Goal: Information Seeking & Learning: Learn about a topic

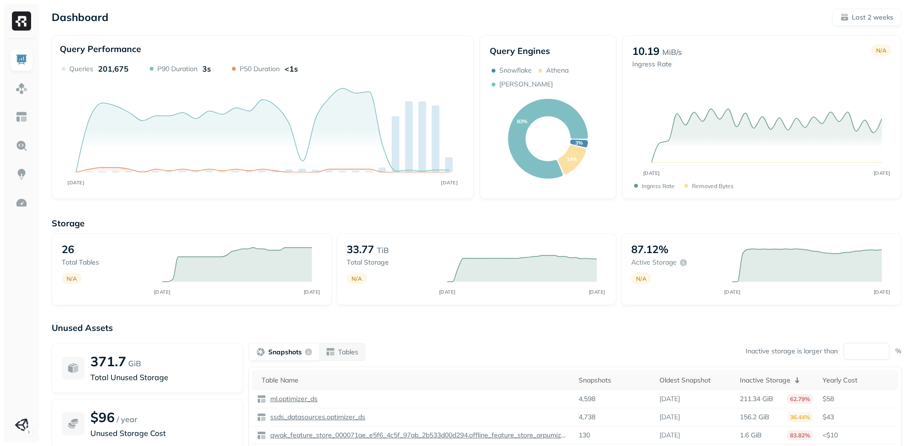
click at [524, 343] on div "Snapshots Tables Inactive storage is larger than ** %" at bounding box center [575, 352] width 652 height 18
drag, startPoint x: 550, startPoint y: 330, endPoint x: 548, endPoint y: 285, distance: 45.0
click at [550, 329] on p "Unused Assets" at bounding box center [476, 328] width 849 height 11
click at [19, 137] on link at bounding box center [21, 145] width 23 height 23
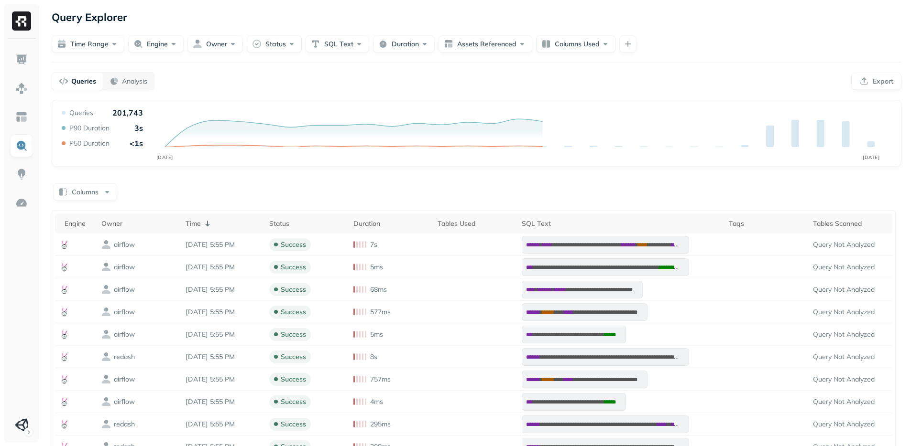
click at [296, 83] on div "Queries Analysis Export" at bounding box center [476, 81] width 849 height 18
click at [294, 83] on div "Queries Analysis Export" at bounding box center [476, 81] width 849 height 18
click at [242, 92] on div "**********" at bounding box center [476, 314] width 869 height 628
click at [503, 65] on div "**********" at bounding box center [476, 314] width 869 height 628
click at [119, 77] on div "Analysis" at bounding box center [128, 81] width 38 height 10
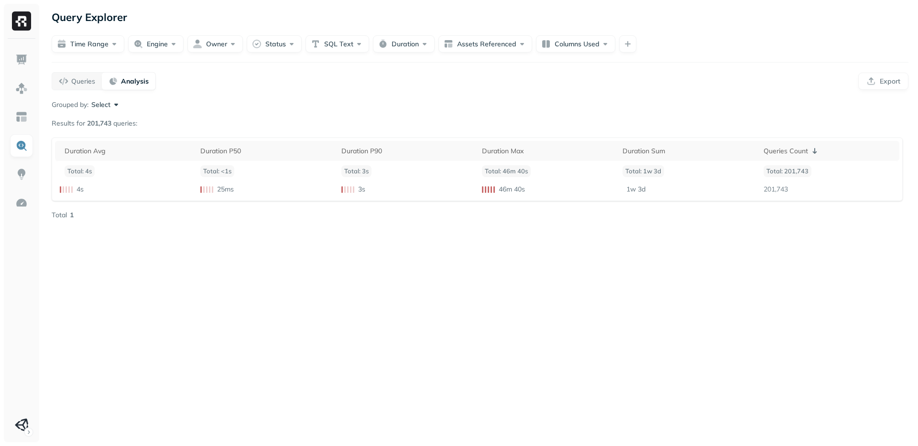
click at [137, 331] on div "Query Explorer Time Range Engine Owner Status SQL Text Duration Assets Referenc…" at bounding box center [480, 223] width 876 height 446
click at [105, 111] on div "Grouped by: Select Results for 201,743 queries: Duration Avg Duration P50 Durat…" at bounding box center [480, 160] width 857 height 120
click at [102, 109] on div "Grouped by: Select Results for 201,743 queries: Duration Avg Duration P50 Durat…" at bounding box center [480, 160] width 857 height 120
click at [119, 103] on button "Select" at bounding box center [106, 105] width 30 height 10
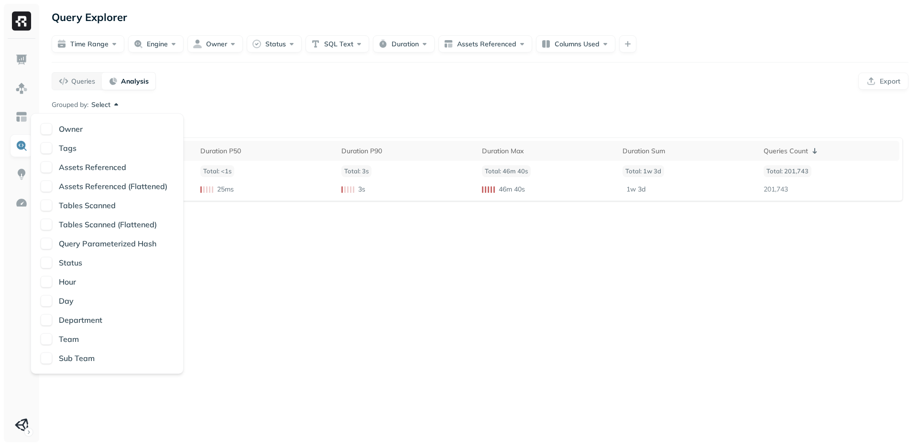
click at [45, 297] on button "button" at bounding box center [46, 300] width 11 height 11
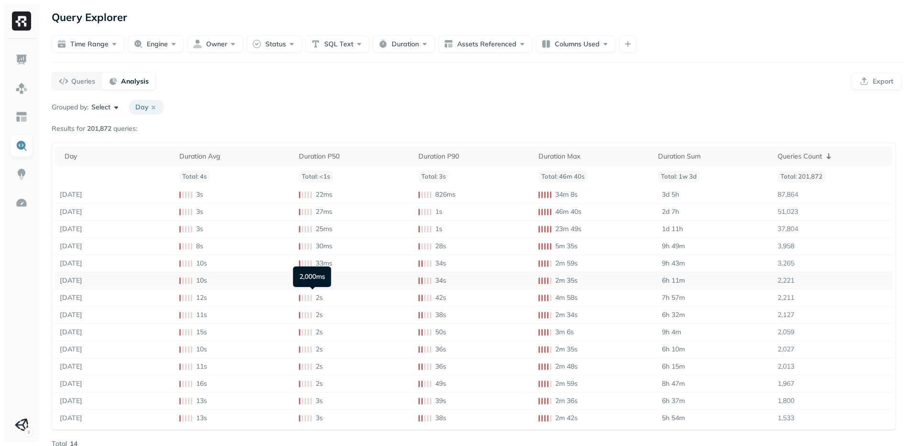
click at [383, 283] on td "1s" at bounding box center [354, 280] width 120 height 17
click at [109, 160] on div "Day" at bounding box center [117, 156] width 105 height 9
click at [107, 160] on div "Day ( 2 )" at bounding box center [117, 156] width 105 height 11
click at [861, 158] on div "Queries Count ( 1 )" at bounding box center [830, 156] width 113 height 11
click at [824, 159] on icon at bounding box center [825, 156] width 11 height 11
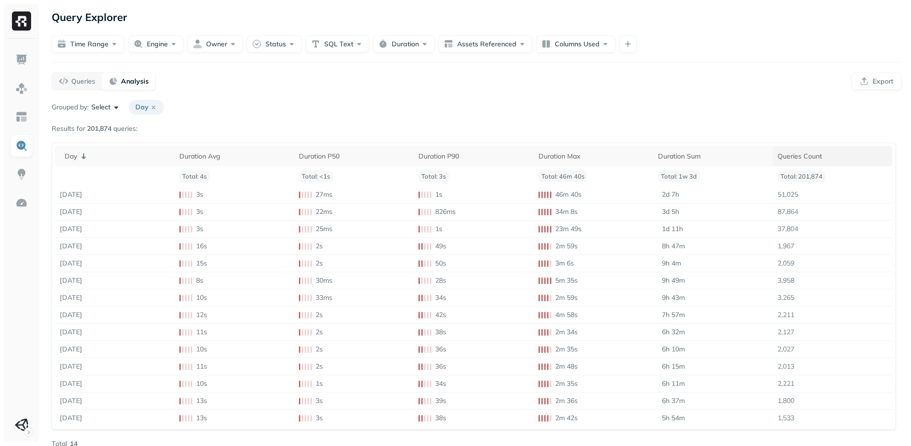
click at [534, 127] on div "Grouped by: Select Day Results for 201,874 queries: Day Duration Avg Duration P…" at bounding box center [476, 274] width 849 height 349
click at [670, 197] on p "2d 7h" at bounding box center [670, 194] width 17 height 9
click at [692, 109] on div "Grouped by: Select Day" at bounding box center [476, 107] width 849 height 15
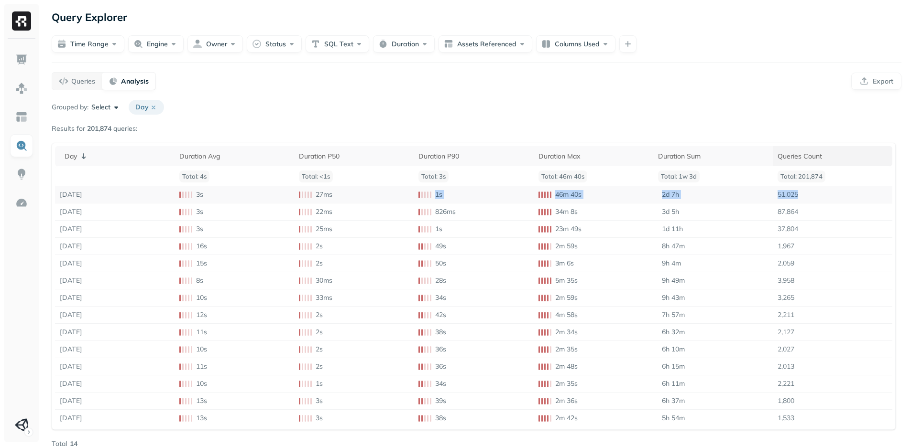
drag, startPoint x: 795, startPoint y: 194, endPoint x: 345, endPoint y: 199, distance: 449.8
click at [345, 199] on tr "Sep 9, 2025 3s 27ms 1s 46m 40s 2d 7h 51,025" at bounding box center [473, 194] width 837 height 17
click at [345, 199] on td "27ms" at bounding box center [354, 194] width 120 height 17
click at [656, 103] on div "Grouped by: Select Day" at bounding box center [476, 107] width 849 height 15
drag, startPoint x: 391, startPoint y: 107, endPoint x: 343, endPoint y: 104, distance: 47.9
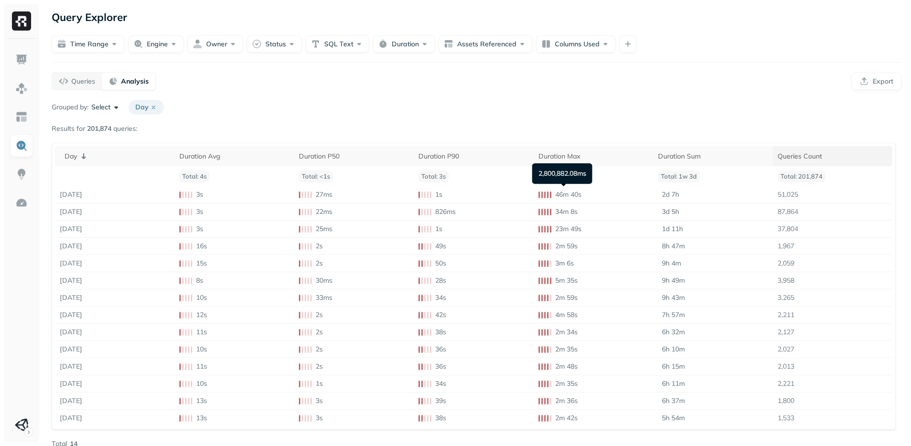
click at [391, 107] on div "Grouped by: Select Day" at bounding box center [476, 107] width 849 height 15
click at [76, 86] on div "Queries" at bounding box center [77, 81] width 36 height 10
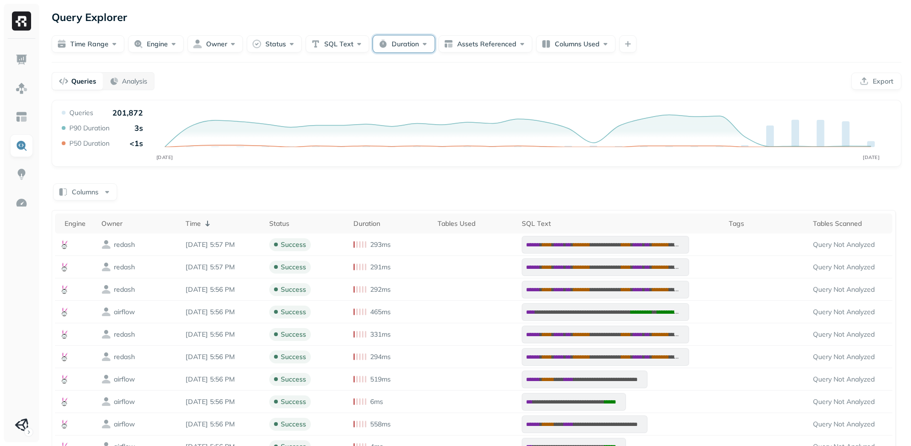
click at [401, 47] on button "Duration" at bounding box center [404, 43] width 62 height 17
click at [374, 101] on button "Less Than" at bounding box center [373, 102] width 45 height 17
click at [315, 103] on button "Greater Than" at bounding box center [322, 102] width 54 height 17
click at [419, 101] on input "text" at bounding box center [419, 101] width 33 height 17
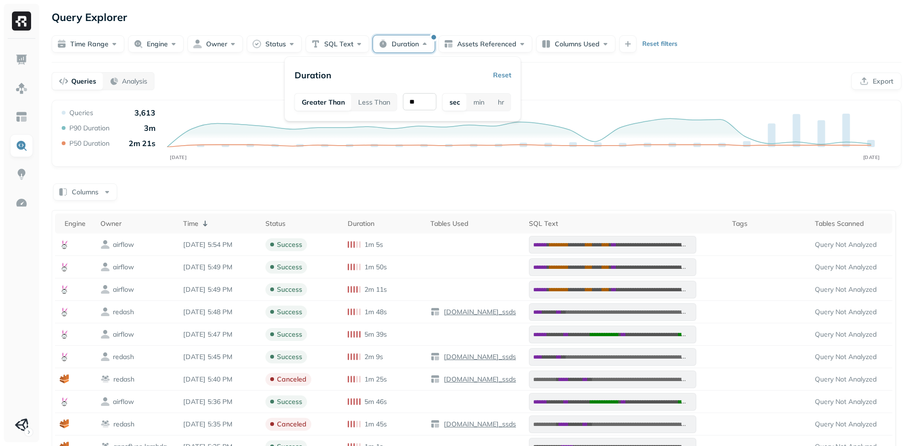
type input "**"
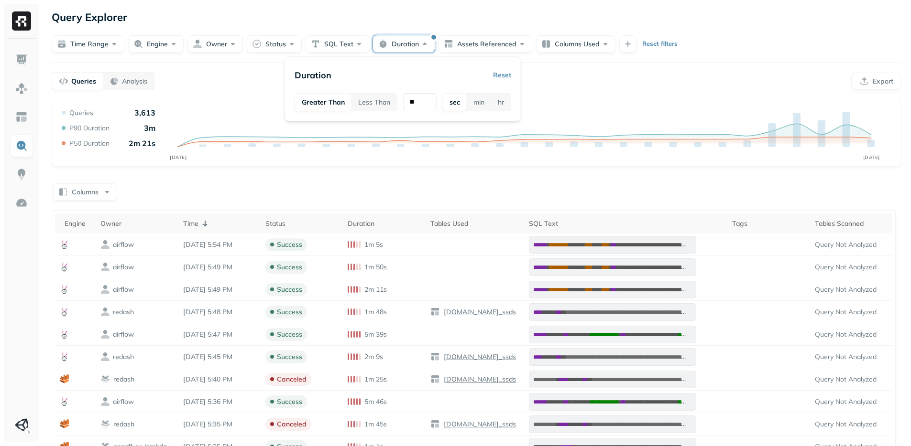
click at [608, 87] on div "Queries Analysis Export" at bounding box center [476, 81] width 849 height 18
click at [85, 55] on div "**********" at bounding box center [476, 314] width 869 height 628
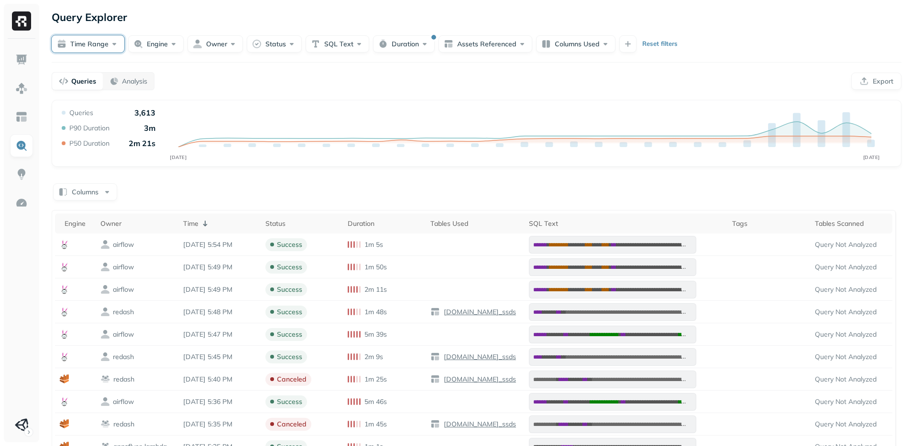
click at [90, 42] on button "Time Range" at bounding box center [88, 43] width 73 height 17
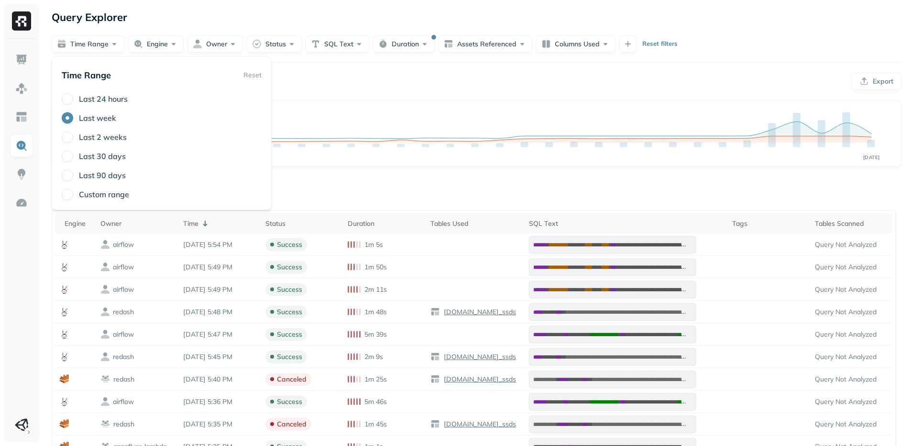
click at [520, 77] on div "Queries Analysis Export" at bounding box center [476, 81] width 849 height 18
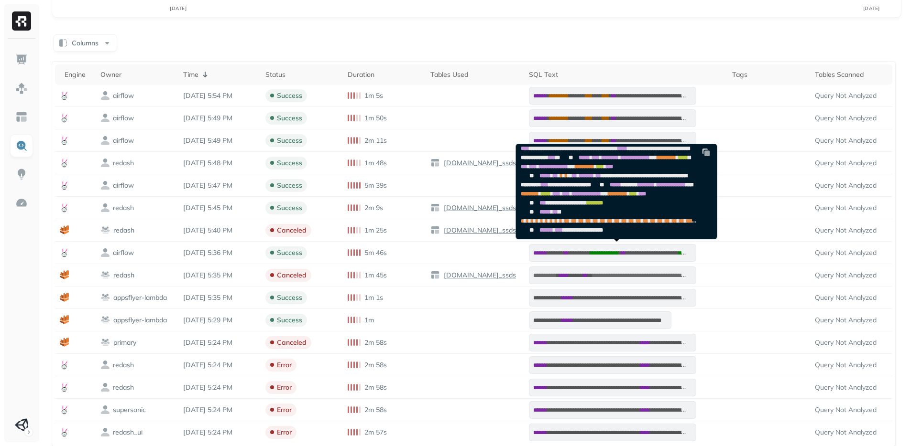
scroll to position [259, 0]
click at [561, 106] on span "**********" at bounding box center [608, 98] width 174 height 15
drag, startPoint x: 561, startPoint y: 196, endPoint x: 657, endPoint y: 197, distance: 95.6
click at [657, 106] on span "**********" at bounding box center [608, 98] width 174 height 15
click at [590, 106] on span "**********" at bounding box center [633, 103] width 86 height 6
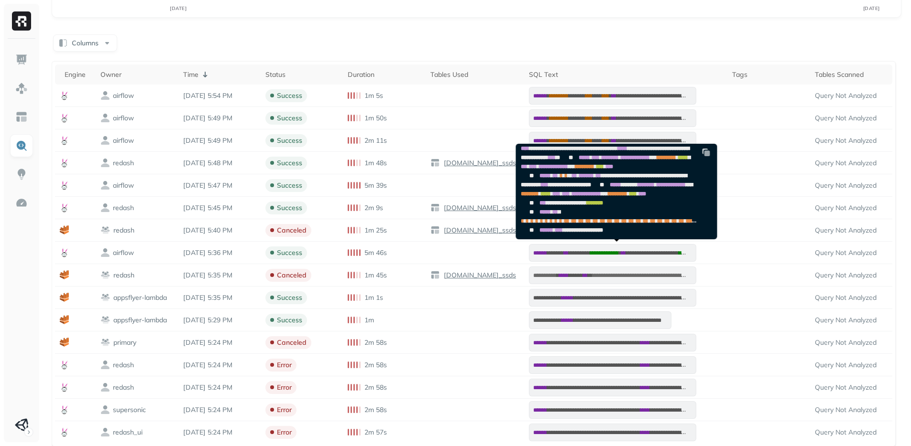
drag, startPoint x: 558, startPoint y: 200, endPoint x: 649, endPoint y: 205, distance: 90.4
click at [649, 106] on span "**********" at bounding box center [633, 103] width 86 height 6
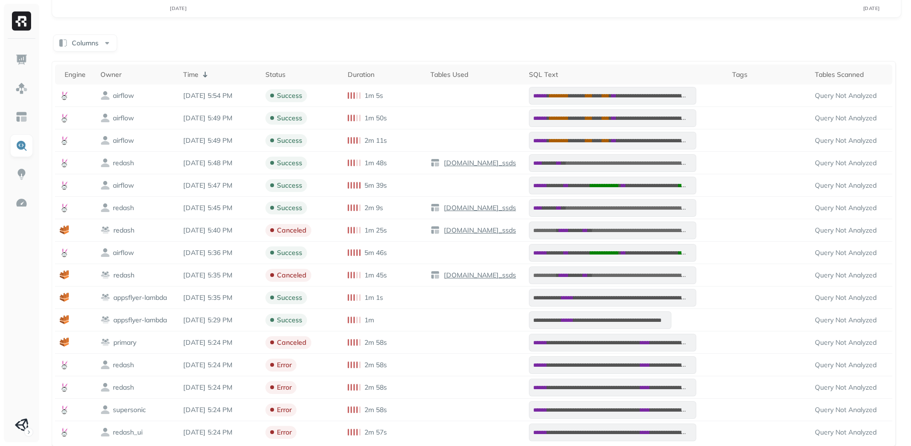
click at [492, 45] on div "Columns" at bounding box center [476, 42] width 849 height 19
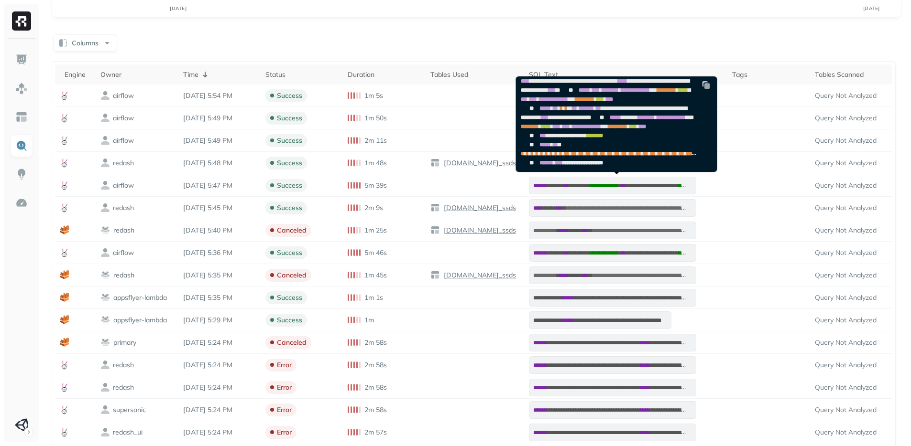
click at [610, 38] on div "Columns" at bounding box center [476, 42] width 849 height 19
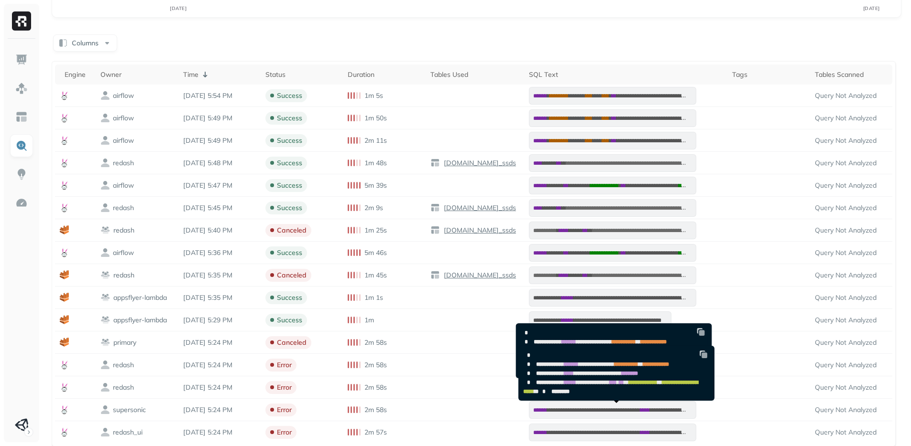
scroll to position [181, 0]
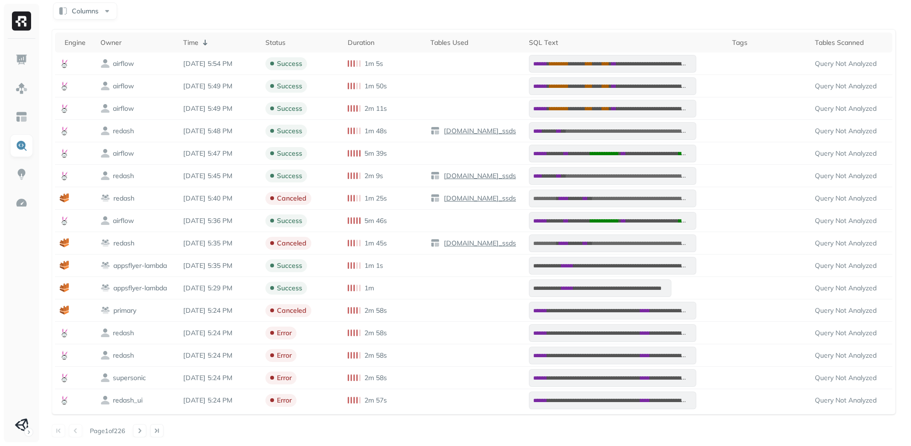
click at [301, 417] on div "**********" at bounding box center [476, 219] width 849 height 437
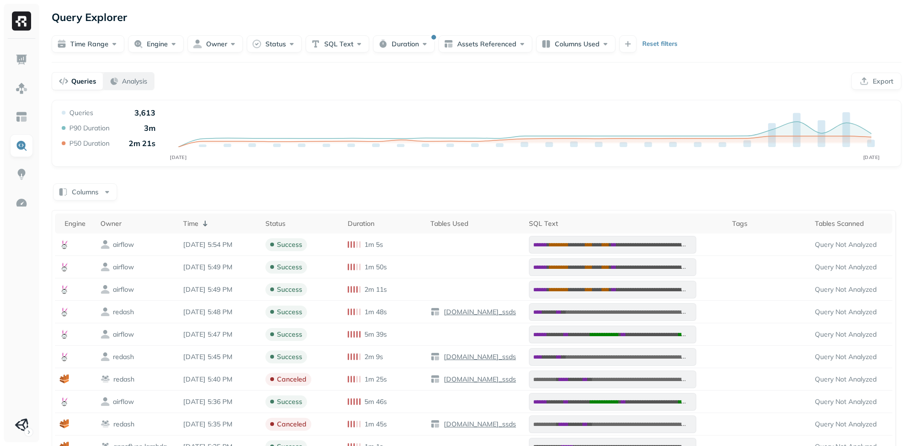
click at [131, 86] on p "Analysis" at bounding box center [134, 81] width 25 height 9
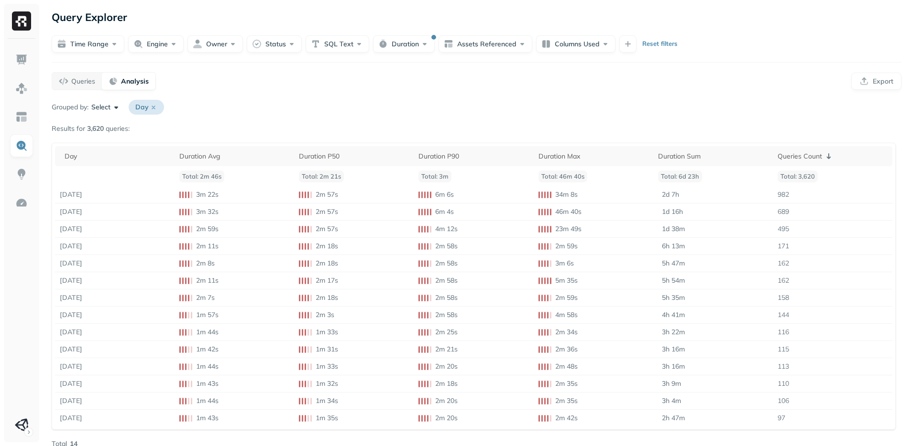
click at [156, 107] on icon at bounding box center [154, 108] width 8 height 8
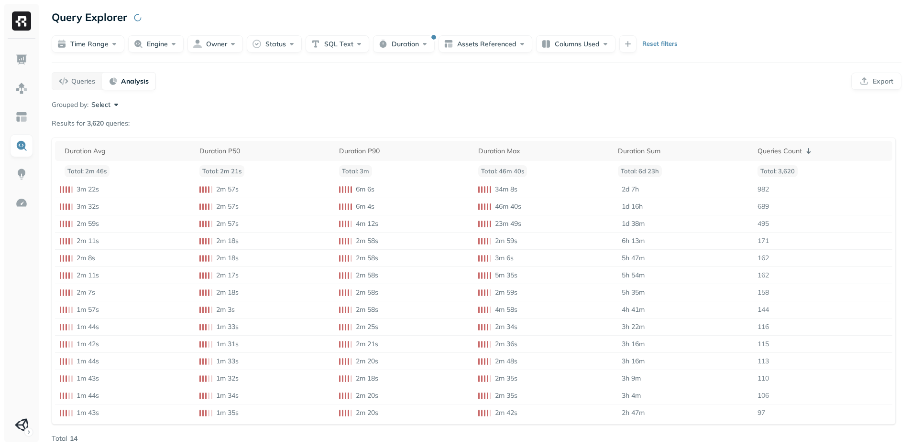
click at [110, 111] on div "Grouped by: Select Results for 3,620 queries: Duration Avg Duration P50 Duratio…" at bounding box center [476, 272] width 849 height 344
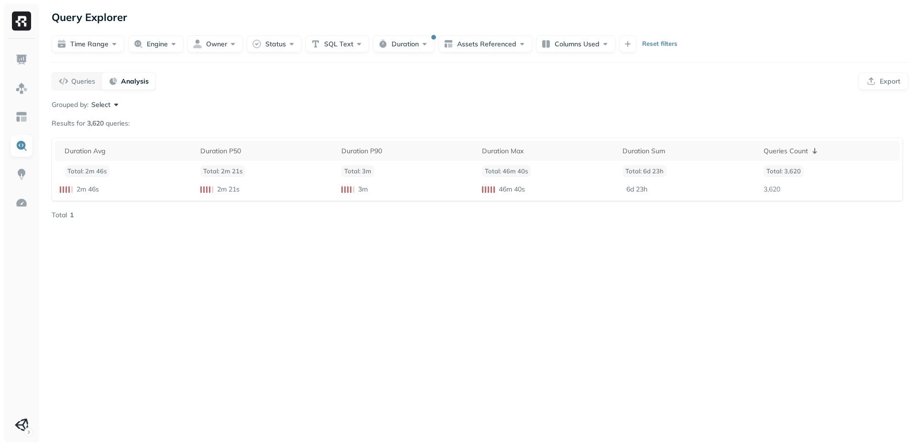
click at [111, 108] on button "Select" at bounding box center [106, 105] width 30 height 10
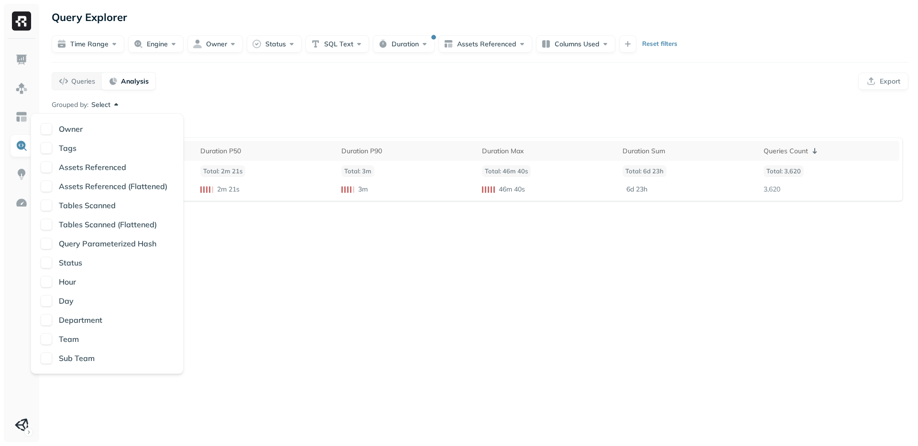
click at [218, 330] on div "Query Explorer Time Range Engine Owner Status SQL Text Duration Assets Referenc…" at bounding box center [480, 223] width 876 height 446
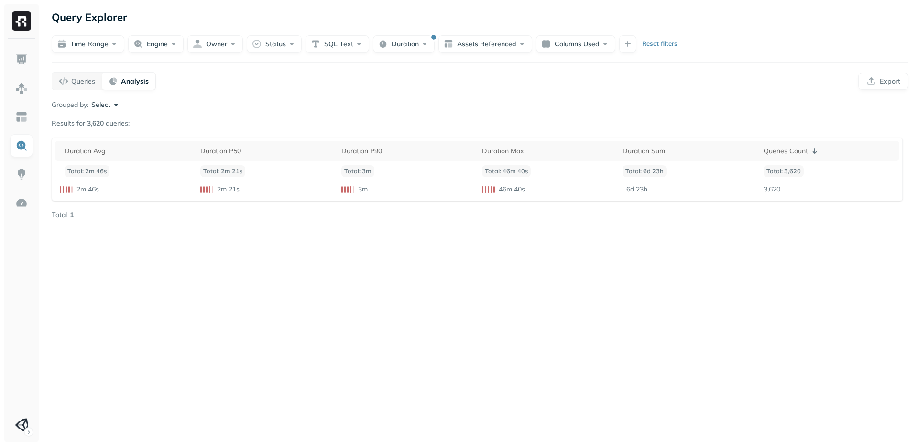
click at [106, 103] on button "Select" at bounding box center [106, 105] width 30 height 10
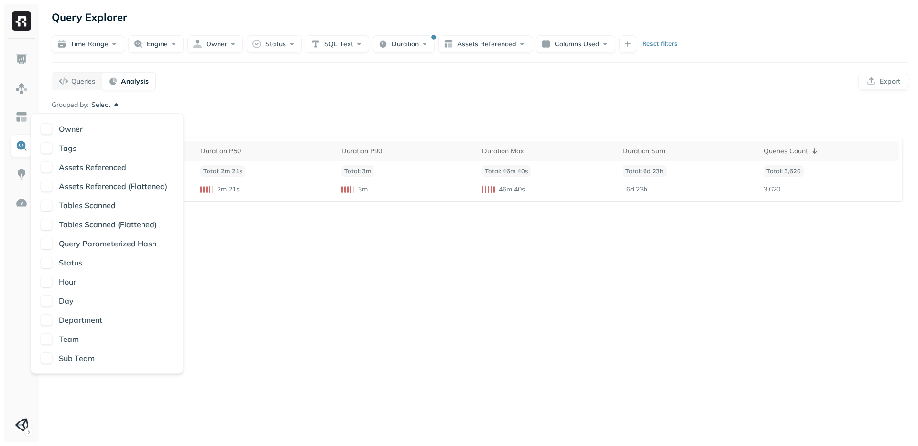
type button "on"
click at [153, 49] on button "Engine" at bounding box center [155, 43] width 55 height 17
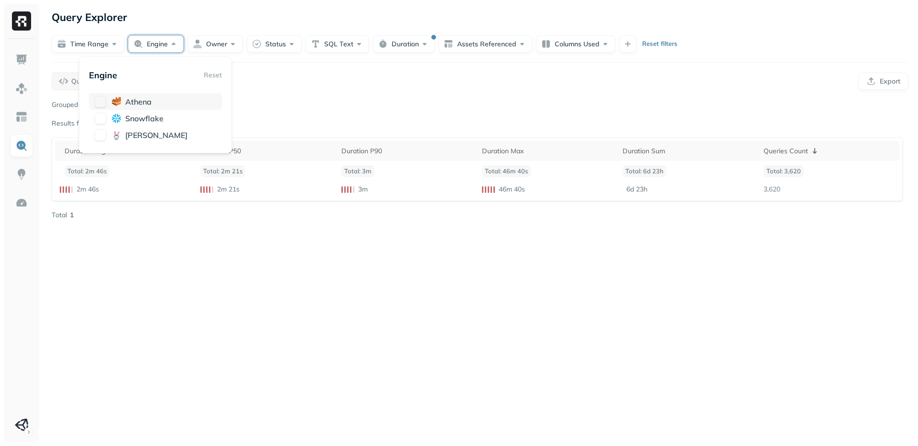
click at [97, 107] on button "button" at bounding box center [100, 101] width 11 height 11
click at [102, 99] on button "button" at bounding box center [100, 101] width 11 height 11
click at [98, 117] on button "button" at bounding box center [100, 118] width 11 height 11
click at [100, 126] on div "snowflake" at bounding box center [155, 118] width 133 height 17
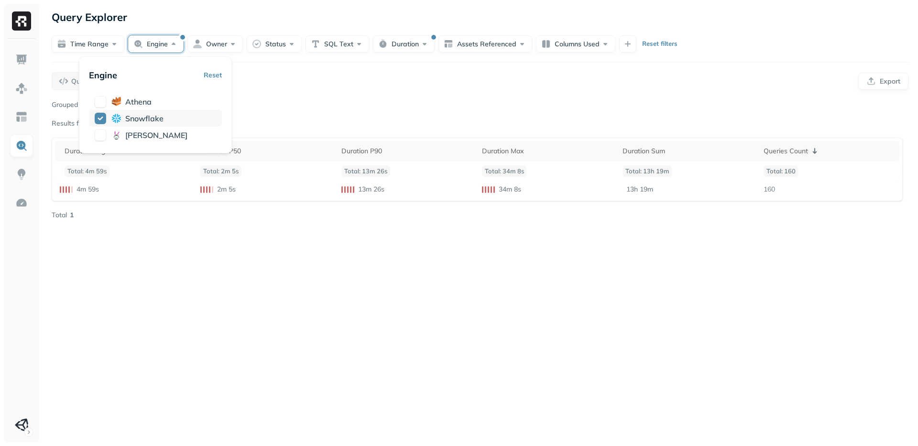
click at [100, 123] on button "button" at bounding box center [100, 118] width 11 height 11
click at [101, 134] on button "button" at bounding box center [100, 135] width 11 height 11
click at [95, 101] on button "button" at bounding box center [100, 101] width 11 height 11
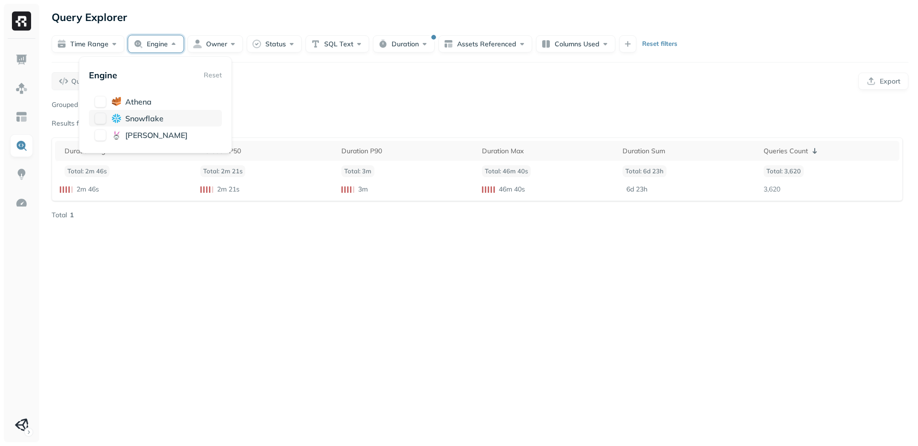
click at [98, 124] on div "snowflake" at bounding box center [155, 118] width 133 height 17
click at [99, 131] on button "button" at bounding box center [100, 135] width 11 height 11
click at [269, 120] on div "Grouped by: Select Results for 3,620 queries: Duration Avg Duration P50 Duratio…" at bounding box center [480, 160] width 857 height 120
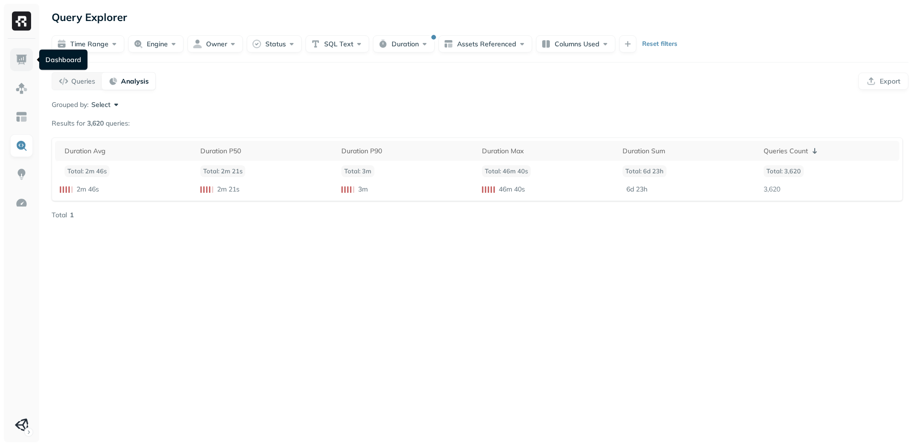
click at [16, 60] on img at bounding box center [21, 60] width 12 height 12
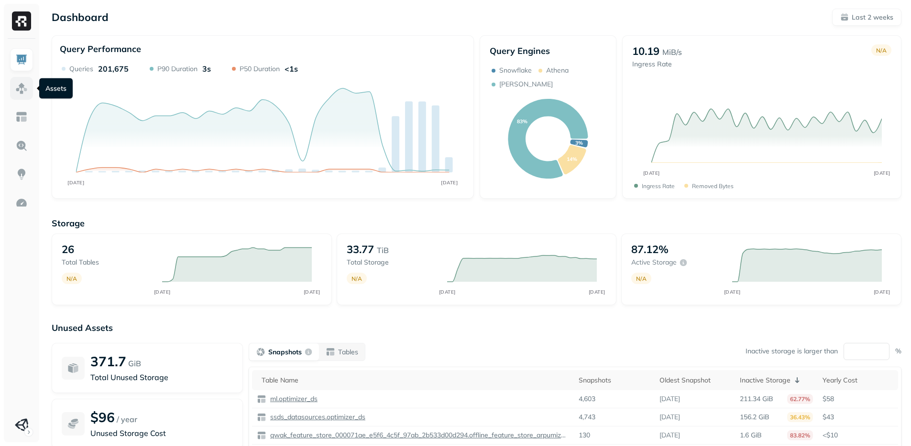
click at [22, 93] on img at bounding box center [21, 88] width 12 height 12
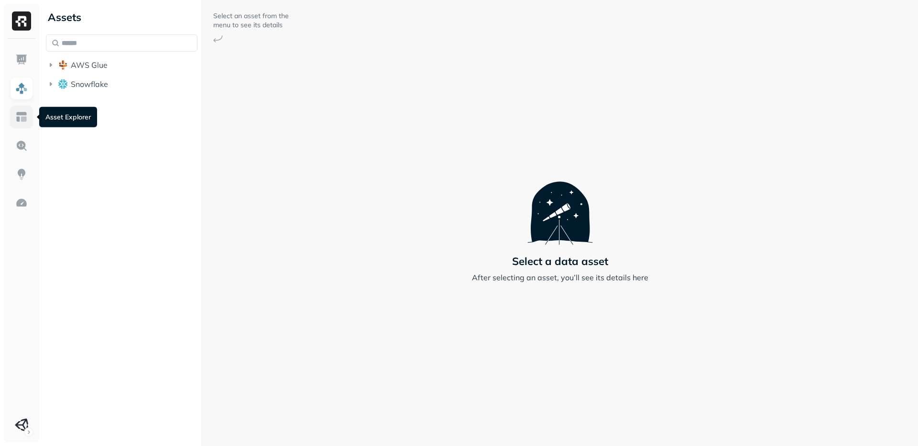
click at [25, 111] on img at bounding box center [21, 117] width 12 height 12
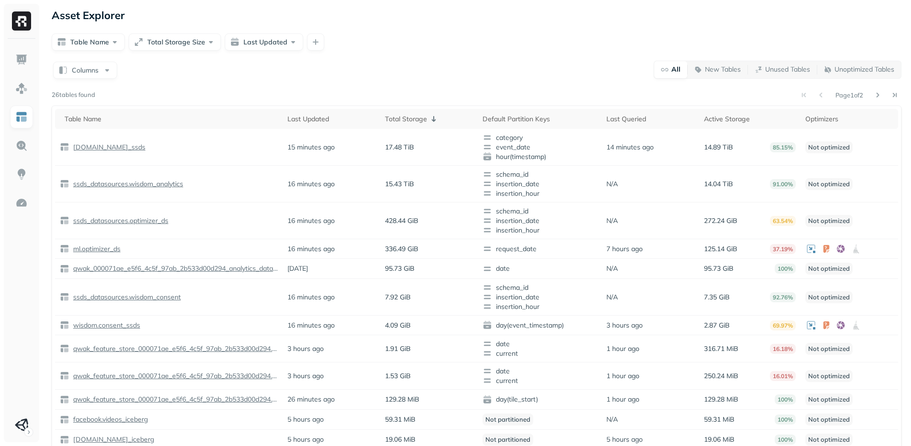
click at [5, 200] on div at bounding box center [21, 241] width 35 height 404
click at [16, 201] on img at bounding box center [21, 203] width 12 height 12
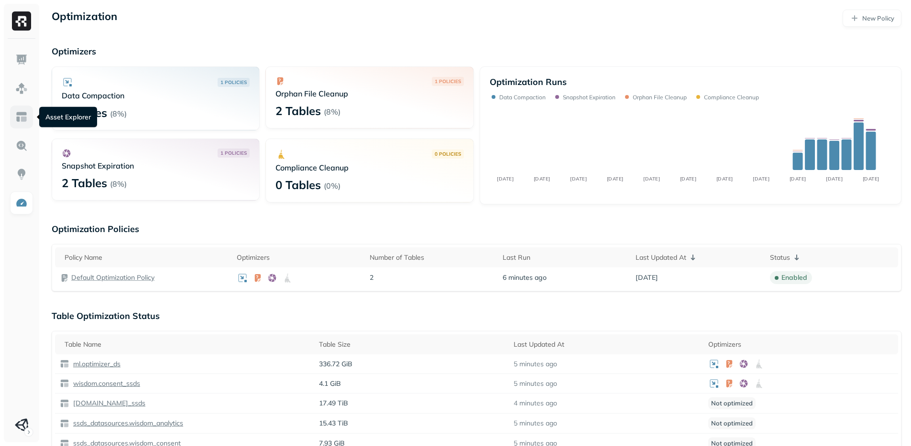
click at [21, 115] on img at bounding box center [21, 117] width 12 height 12
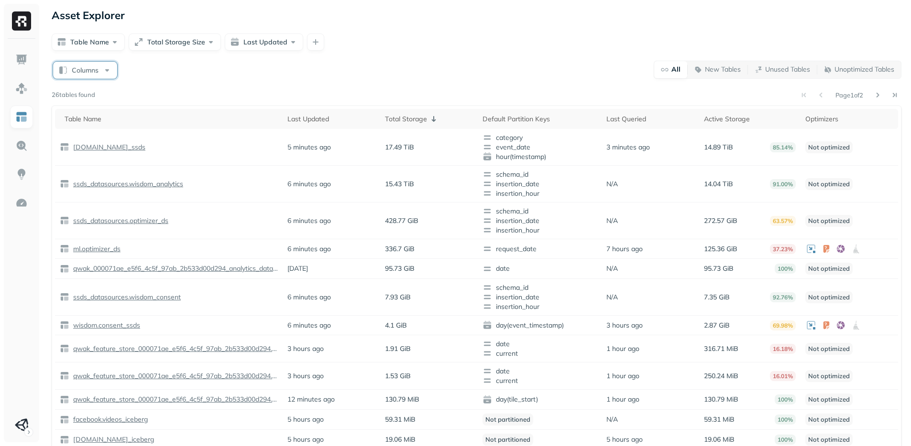
click at [91, 66] on button "Columns" at bounding box center [85, 70] width 64 height 17
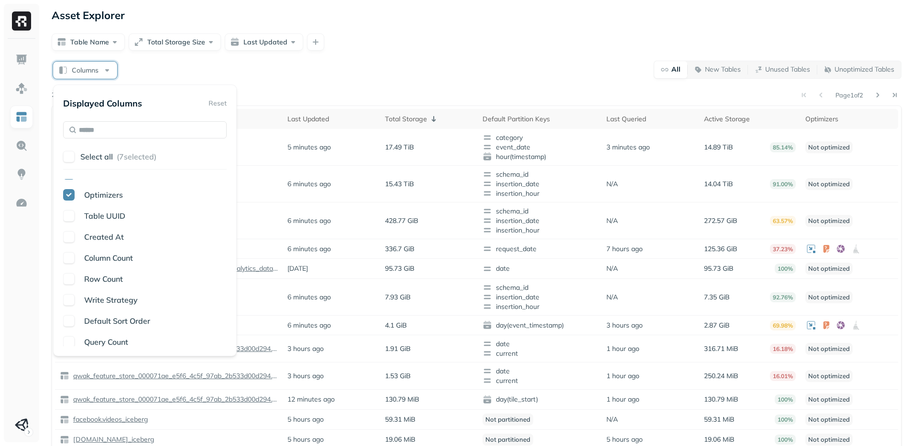
scroll to position [122, 0]
click at [105, 293] on span "Write Strategy" at bounding box center [111, 294] width 54 height 10
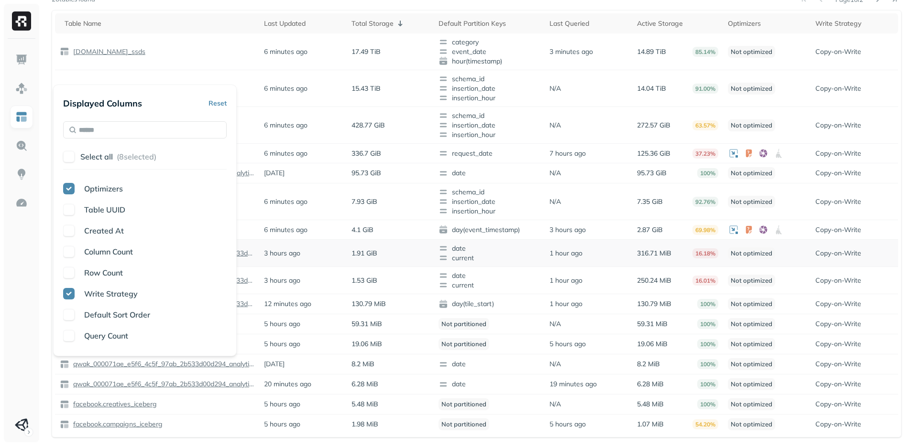
scroll to position [0, 0]
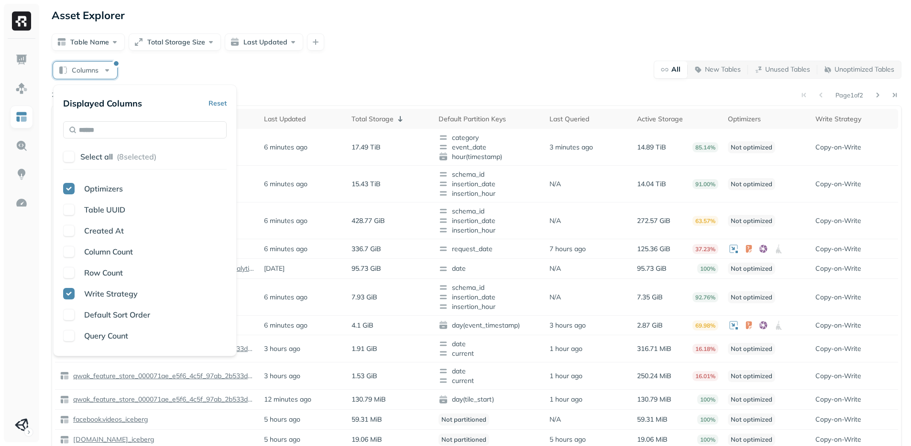
click at [131, 296] on span "Write Strategy" at bounding box center [111, 294] width 54 height 10
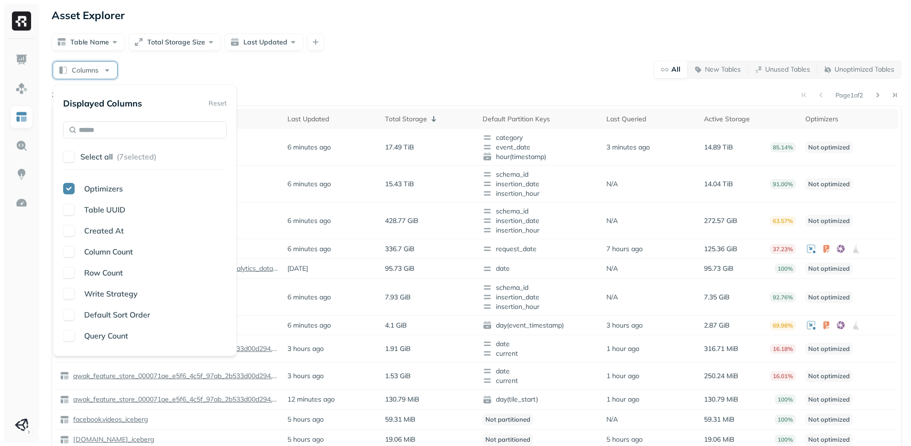
click at [131, 323] on div "Table Name Last Updated Total Storage Default Partition Keys Last Queried Activ…" at bounding box center [144, 262] width 163 height 167
click at [132, 319] on span "Default Sort Order" at bounding box center [117, 315] width 66 height 10
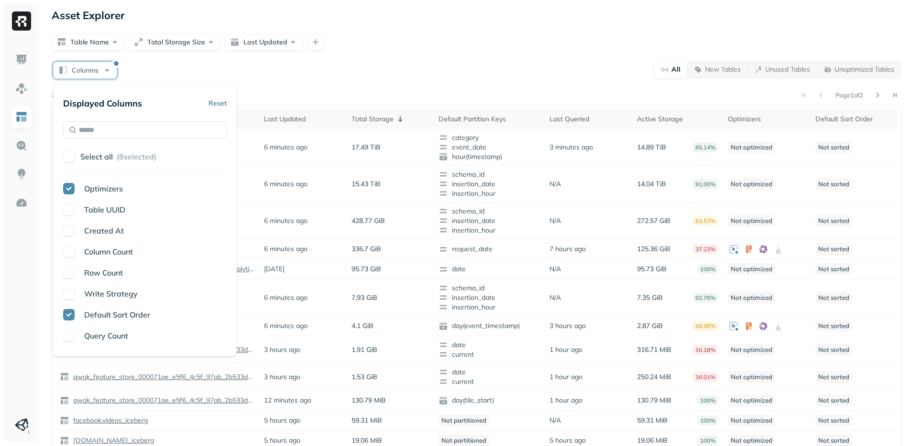
click at [131, 317] on span "Default Sort Order" at bounding box center [117, 315] width 66 height 10
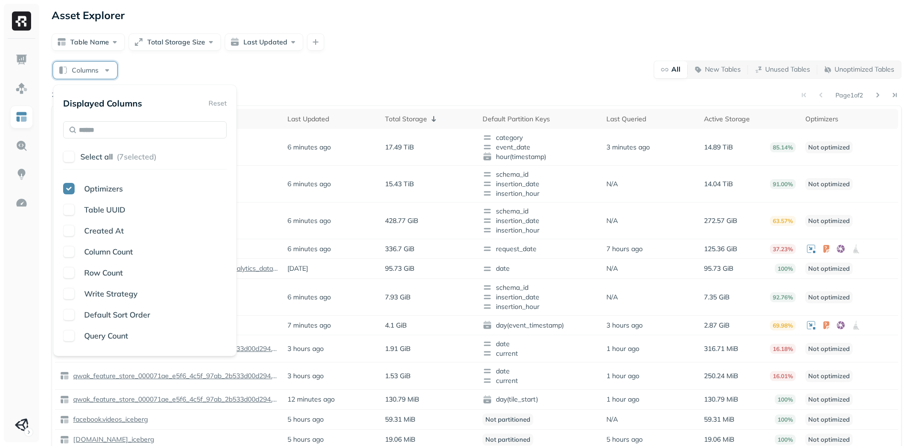
scroll to position [134, 0]
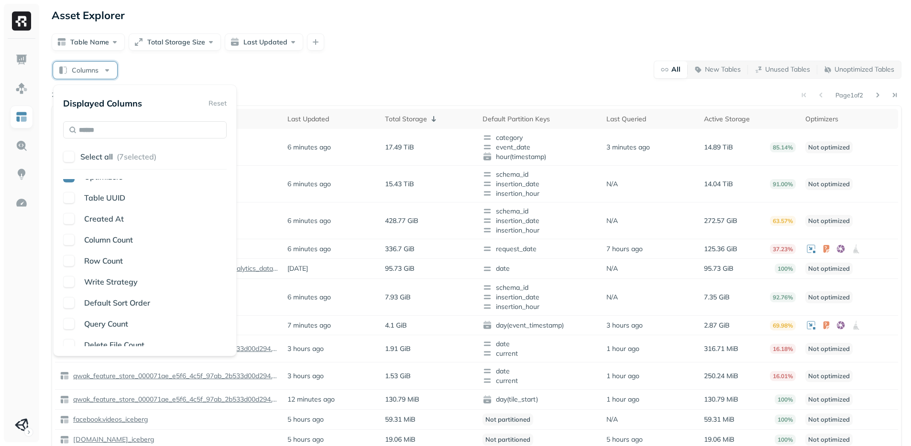
click at [121, 324] on span "Query Count" at bounding box center [106, 324] width 44 height 10
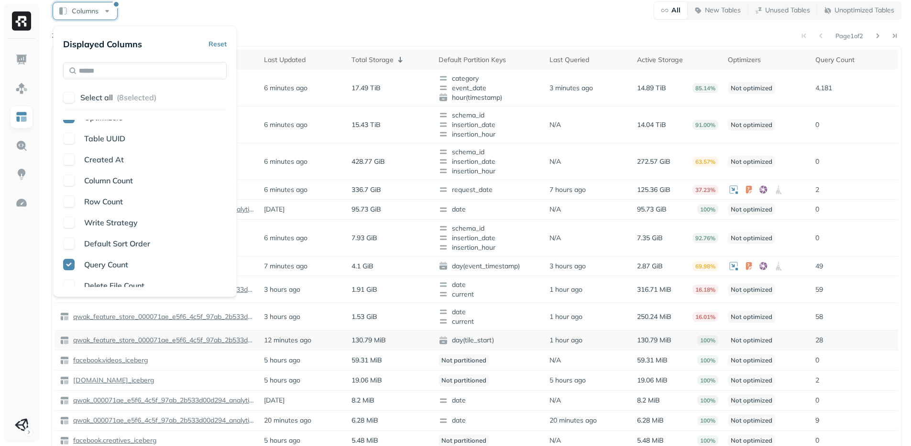
scroll to position [47, 0]
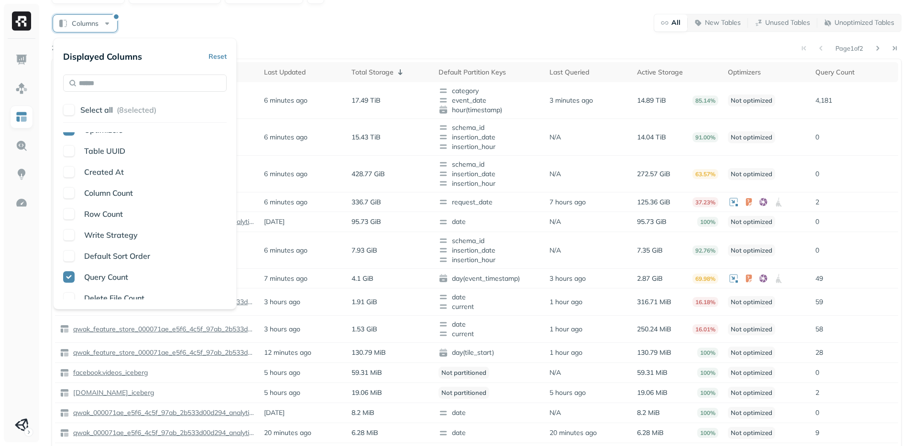
click at [108, 281] on span "Query Count" at bounding box center [106, 277] width 44 height 10
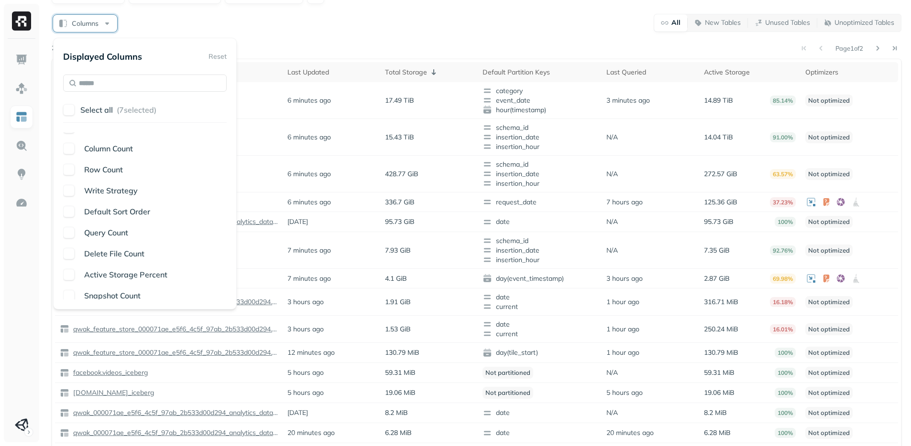
scroll to position [246, 0]
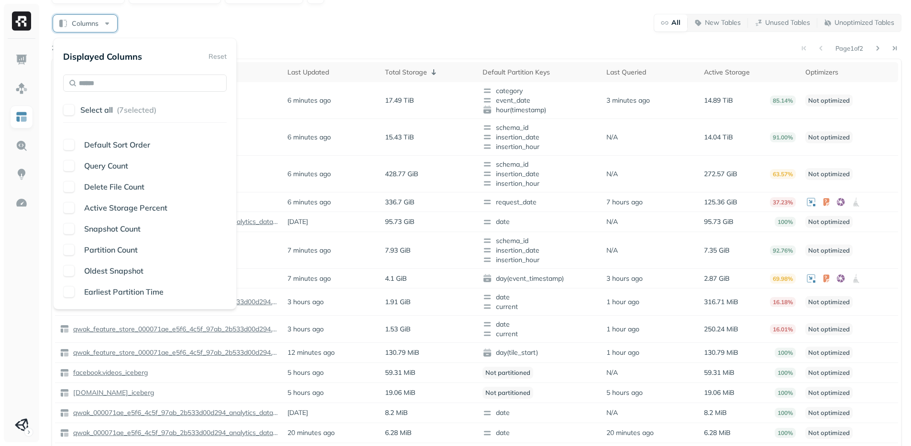
click at [130, 185] on span "Delete File Count" at bounding box center [114, 187] width 60 height 10
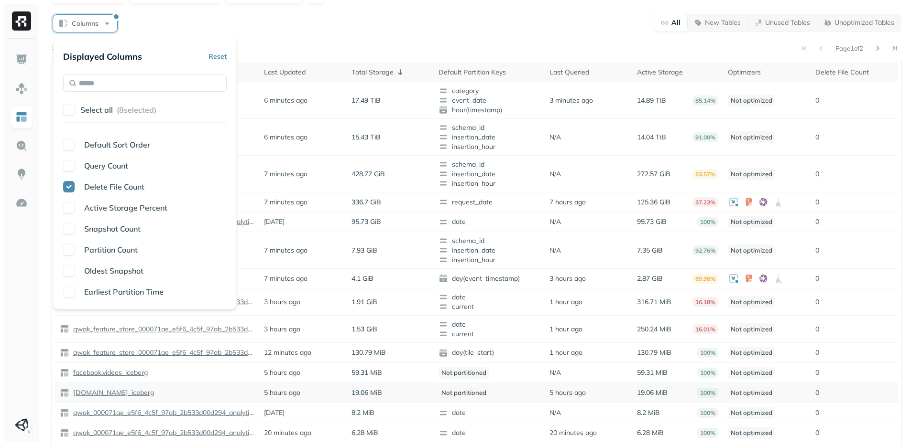
scroll to position [96, 0]
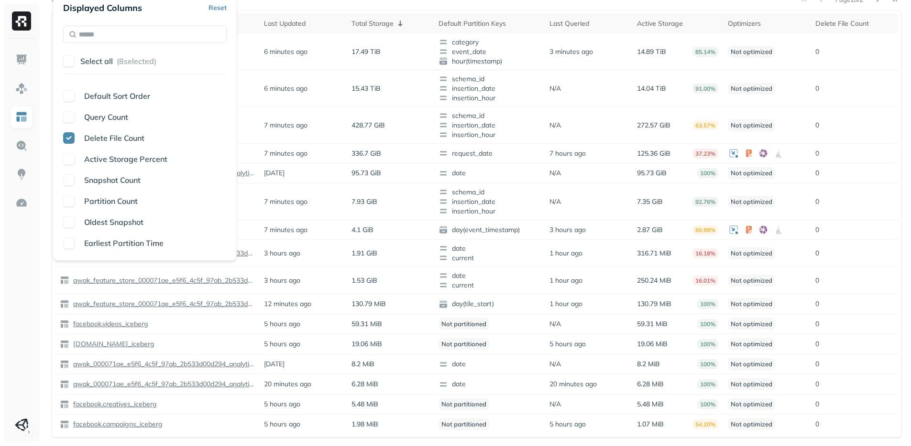
click at [108, 142] on span "Delete File Count" at bounding box center [114, 138] width 60 height 10
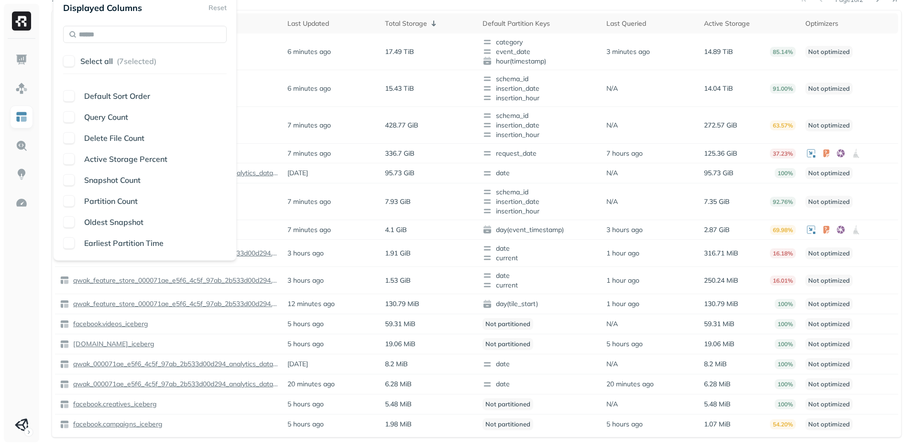
click at [112, 175] on span "Snapshot Count" at bounding box center [112, 180] width 56 height 10
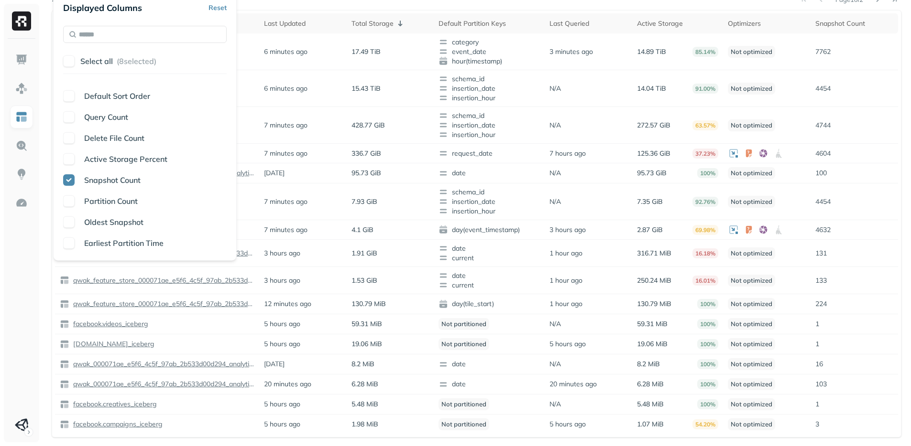
click at [116, 207] on div "Table Name Last Updated Total Storage Default Partition Keys Last Queried Activ…" at bounding box center [144, 167] width 163 height 167
click at [115, 205] on span "Partition Count" at bounding box center [111, 201] width 54 height 10
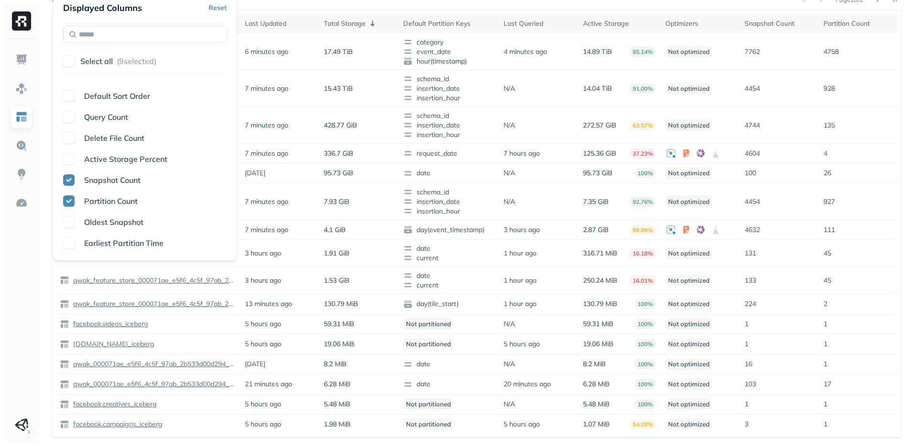
click at [107, 184] on span "Snapshot Count" at bounding box center [112, 180] width 56 height 10
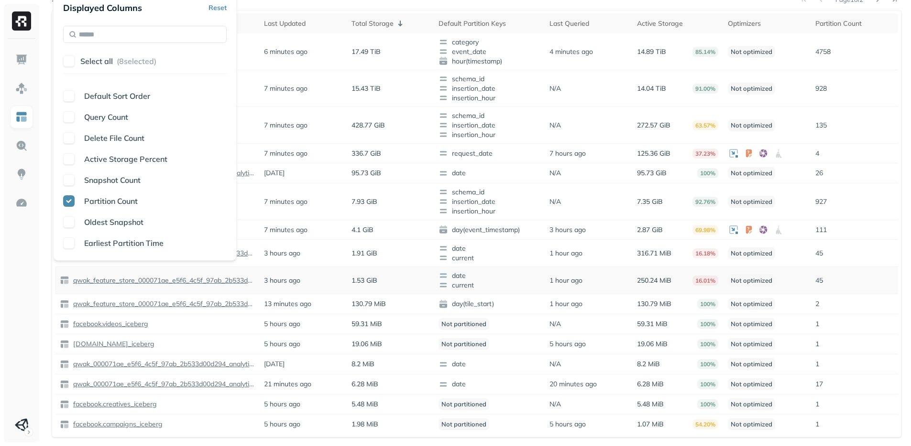
click at [805, 281] on td "Not optimized" at bounding box center [766, 280] width 87 height 27
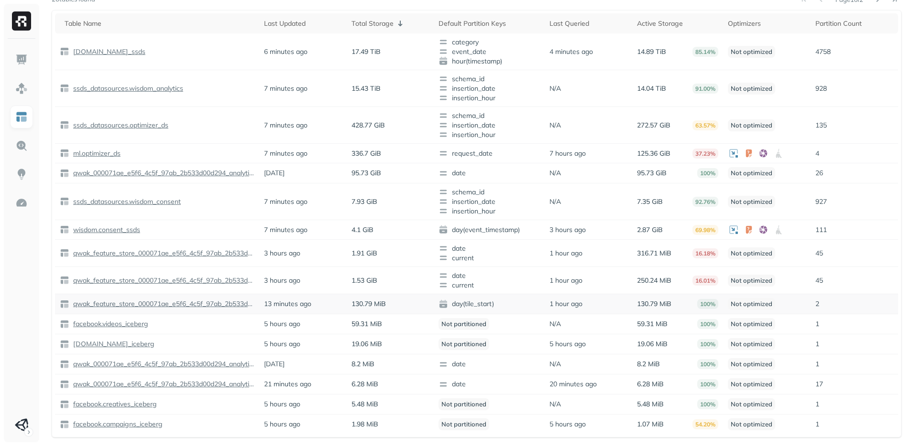
click at [814, 300] on td "2" at bounding box center [853, 304] width 87 height 20
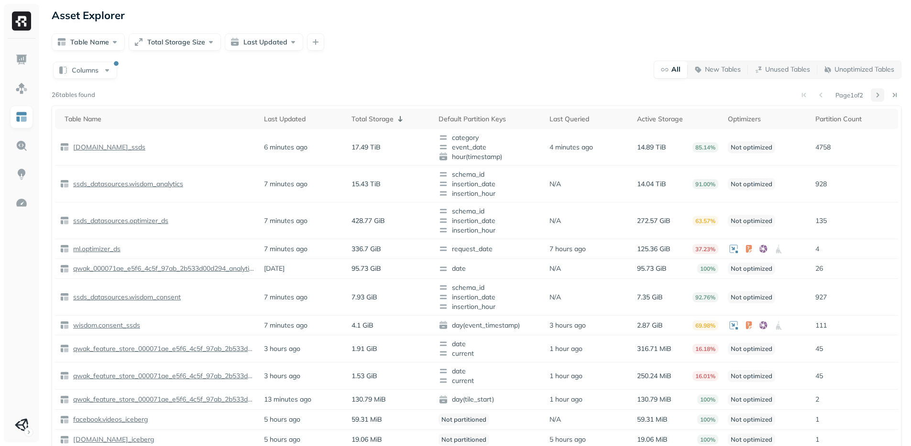
click at [880, 95] on button at bounding box center [876, 94] width 13 height 13
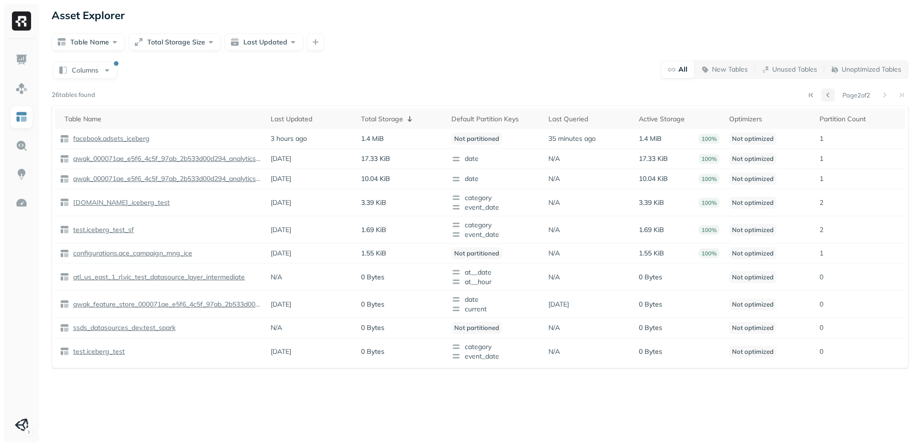
click at [825, 98] on button at bounding box center [827, 94] width 13 height 13
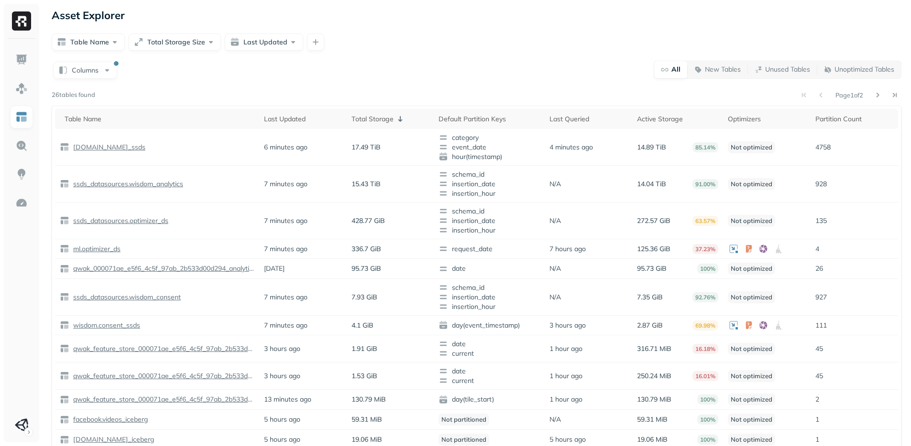
click at [557, 82] on div "Columns All New Tables Unused Tables Unoptimized Tables Page 1 of 2 26 tables f…" at bounding box center [476, 296] width 849 height 473
click at [109, 148] on p "wisdom.analytics_ssds" at bounding box center [108, 147] width 74 height 9
click at [403, 33] on div "Table Name Total Storage Size Last Updated" at bounding box center [476, 41] width 849 height 17
click at [394, 45] on div "Table Name Total Storage Size Last Updated" at bounding box center [476, 41] width 849 height 17
click at [129, 185] on p "ssds_datasources.wisdom_analytics" at bounding box center [127, 184] width 112 height 9
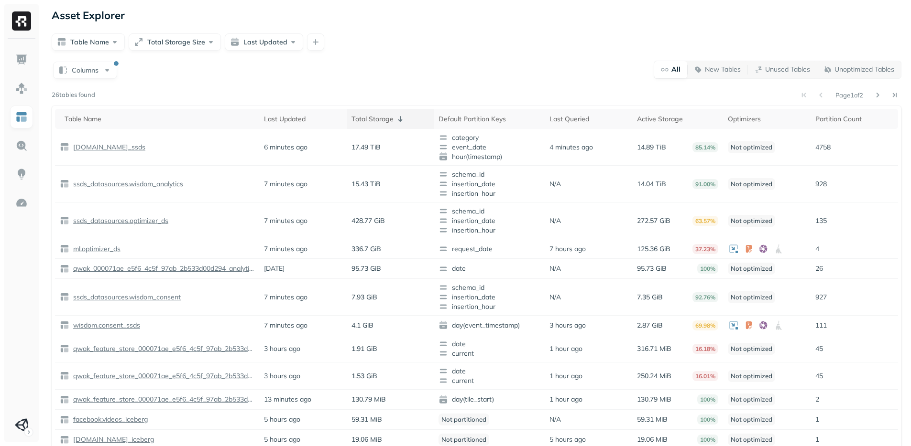
click at [367, 122] on div "Total Storage" at bounding box center [390, 118] width 78 height 11
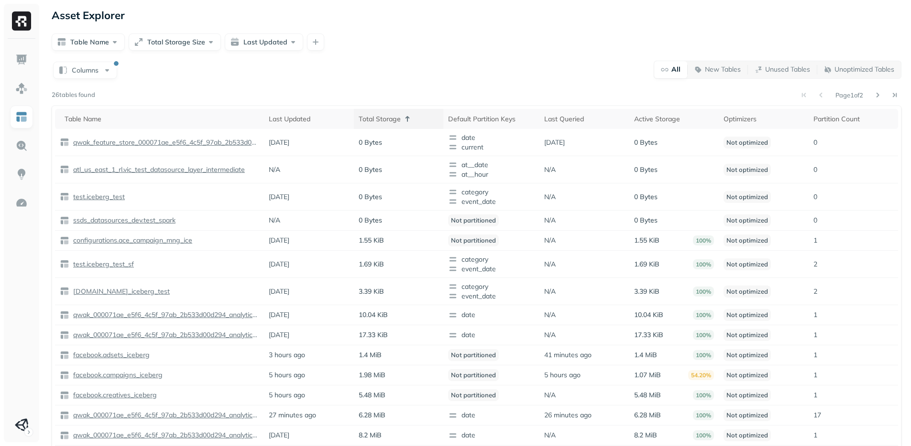
click at [367, 122] on div "Total Storage" at bounding box center [399, 118] width 80 height 11
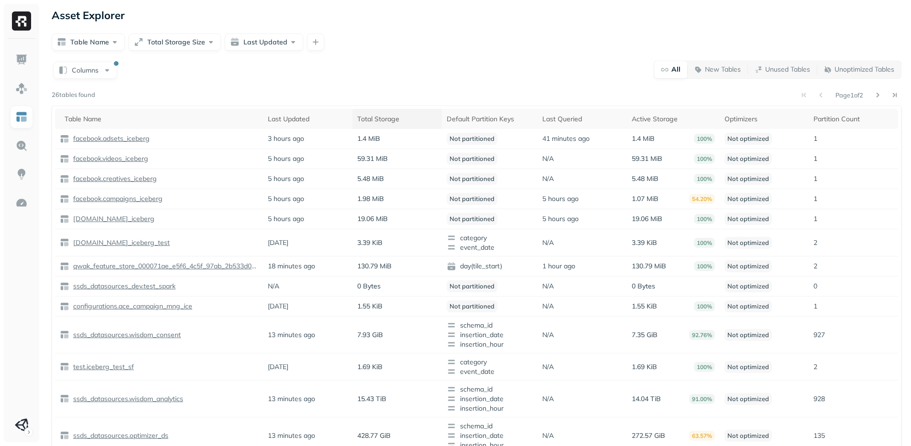
click at [367, 122] on div "Total Storage" at bounding box center [397, 119] width 80 height 9
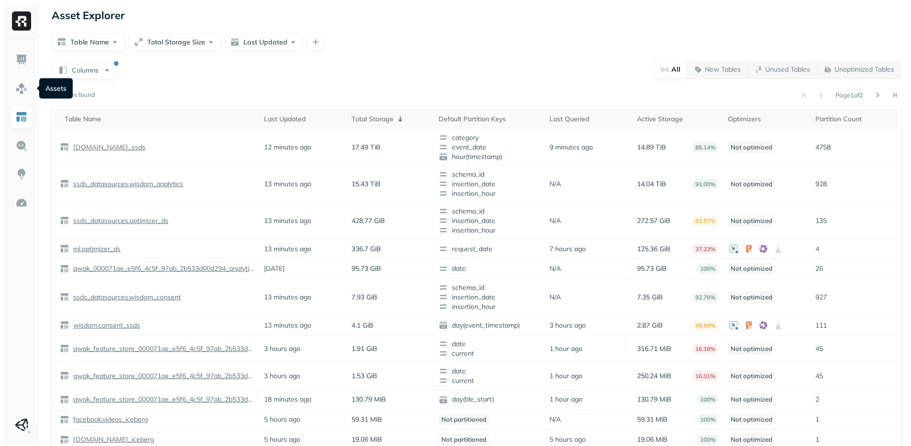
click at [364, 88] on div "Columns All New Tables Unused Tables Unoptimized Tables Page 1 of 2 26 tables f…" at bounding box center [476, 296] width 849 height 473
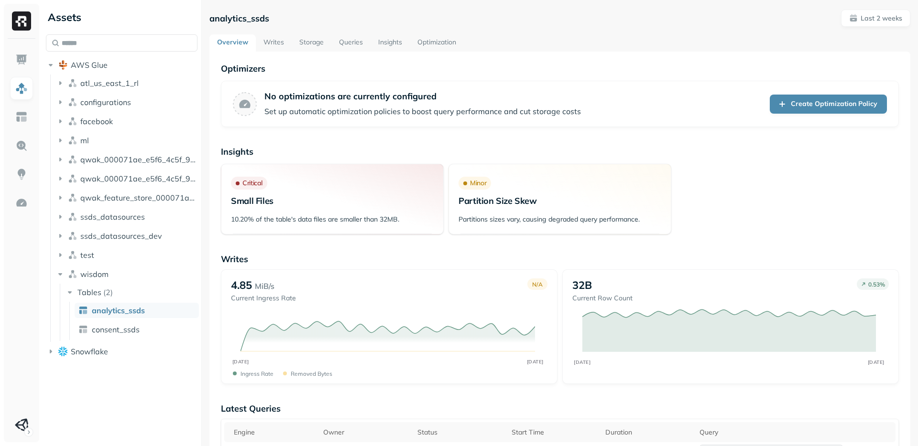
click at [295, 41] on link "Storage" at bounding box center [312, 42] width 40 height 17
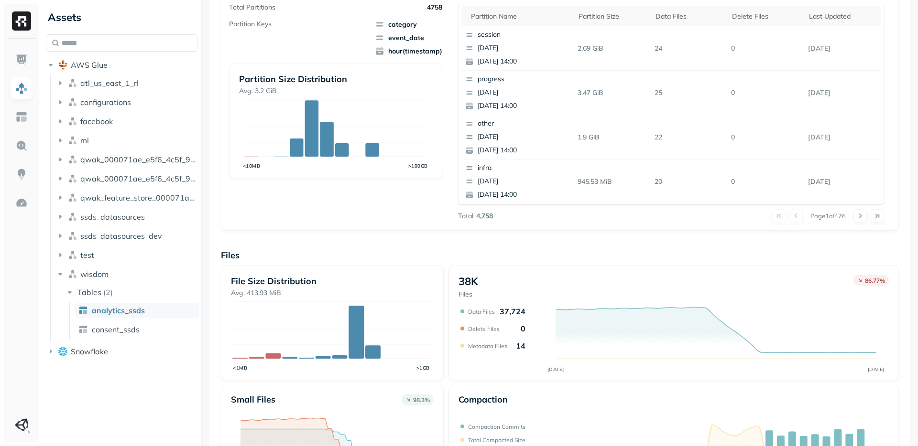
scroll to position [284, 0]
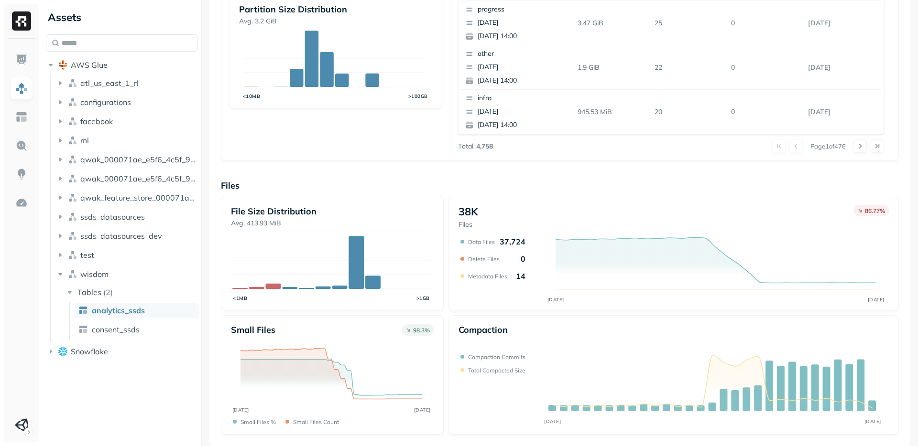
click at [30, 255] on ul at bounding box center [22, 242] width 24 height 389
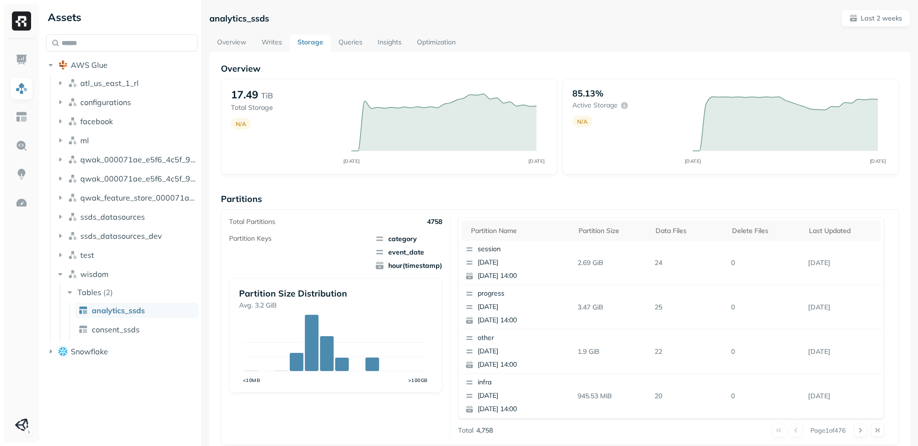
click at [248, 17] on p "analytics_ssds" at bounding box center [239, 18] width 60 height 11
copy p "analytics_ssds"
click at [425, 32] on div "analytics_ssds Last 2 weeks Overview Writes Storage Queries Insights Optimizati…" at bounding box center [559, 370] width 701 height 721
click at [427, 39] on link "Optimization" at bounding box center [436, 42] width 54 height 17
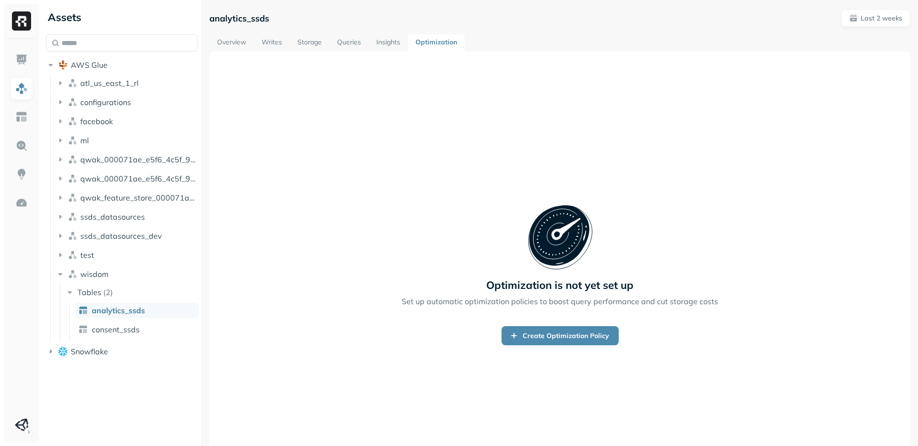
click at [311, 43] on link "Storage" at bounding box center [310, 42] width 40 height 17
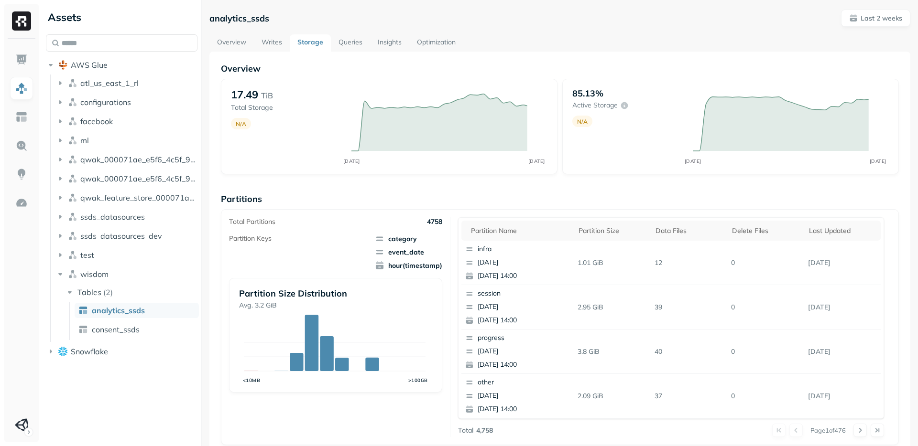
click at [448, 196] on p "Partitions" at bounding box center [560, 199] width 678 height 11
click at [444, 196] on p "Partitions" at bounding box center [560, 199] width 678 height 11
click at [442, 196] on p "Partitions" at bounding box center [560, 199] width 678 height 11
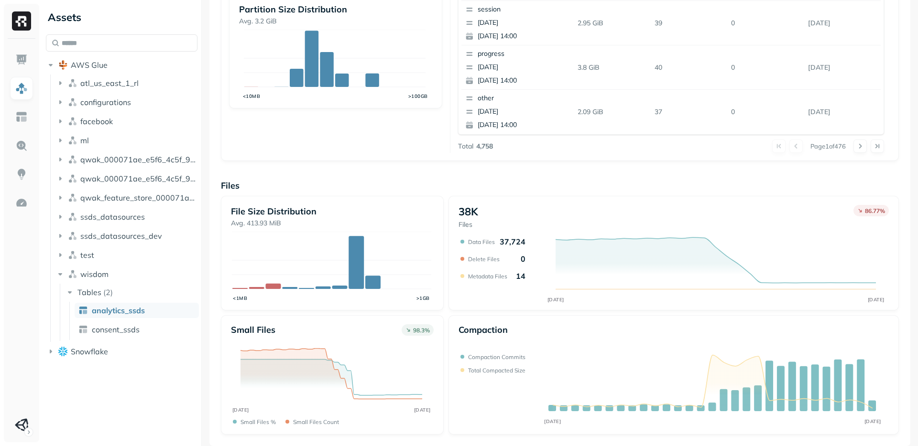
click at [441, 197] on div "File Size Distribution Avg. 413.93 MiB <1MB >1GB 38K Files 86.77 % AUG 26 SEP 0…" at bounding box center [560, 315] width 678 height 239
click at [362, 306] on div "File Size Distribution Avg. 413.93 MiB <1MB >1GB" at bounding box center [332, 253] width 223 height 115
click at [388, 309] on div "File Size Distribution Avg. 413.93 MiB <1MB >1GB" at bounding box center [332, 253] width 223 height 115
click at [386, 311] on div "File Size Distribution Avg. 413.93 MiB <1MB >1GB 38K Files 86.77 % AUG 26 SEP 0…" at bounding box center [560, 315] width 678 height 239
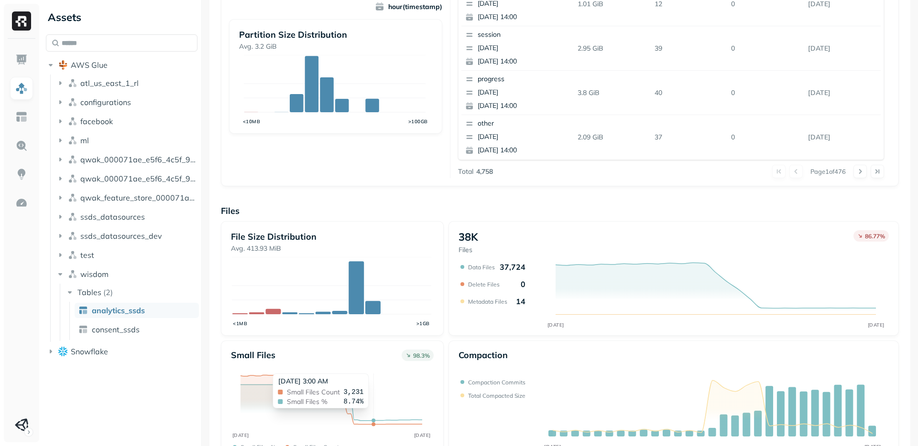
scroll to position [247, 0]
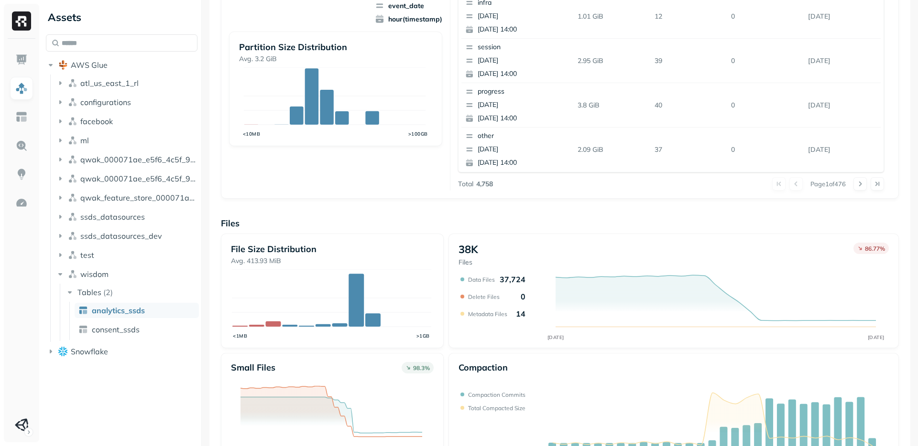
click at [281, 358] on div "Small files 98.3 % AUG 26 SEP 09 Small files % Small files count" at bounding box center [332, 413] width 223 height 120
click at [286, 357] on div "Small files 98.3 % AUG 26 SEP 09 Small files % Small files count" at bounding box center [332, 413] width 223 height 120
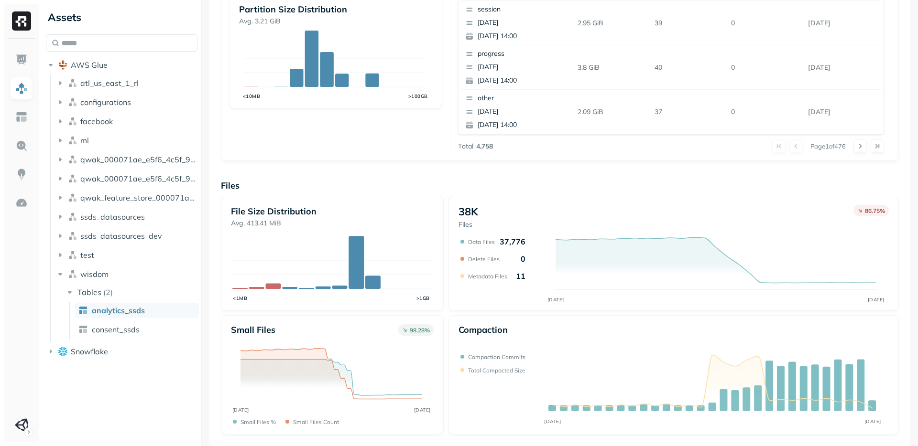
click at [439, 392] on div "Small files 98.28 % AUG 26 SEP 09 Small files % Small files count" at bounding box center [332, 375] width 223 height 120
click at [124, 392] on div "Assets AWS Glue atl_us_east_1_rl configurations facebook ml qwak_000071ae_e5f6_…" at bounding box center [121, 223] width 159 height 446
click at [13, 291] on ul at bounding box center [22, 242] width 24 height 389
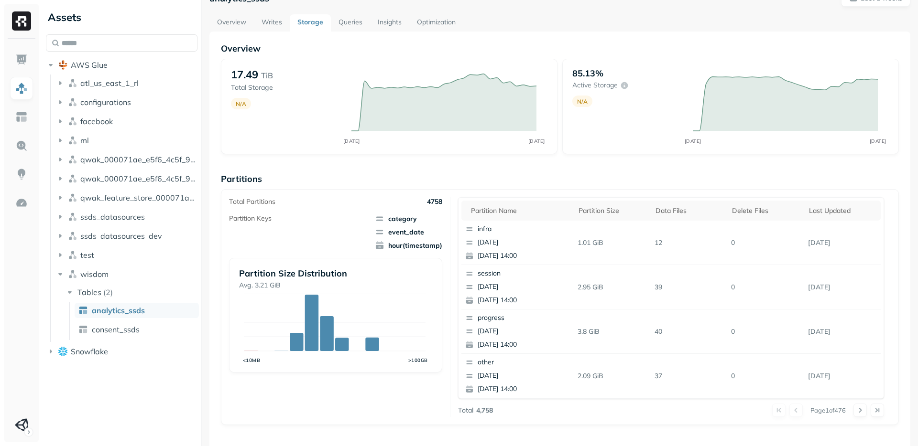
click at [338, 25] on link "Queries" at bounding box center [350, 22] width 39 height 17
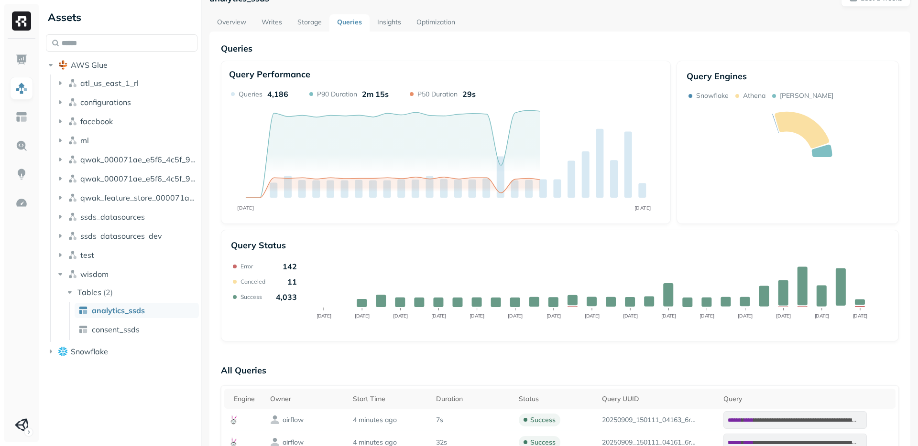
click at [470, 73] on div "Query Performance" at bounding box center [446, 75] width 434 height 13
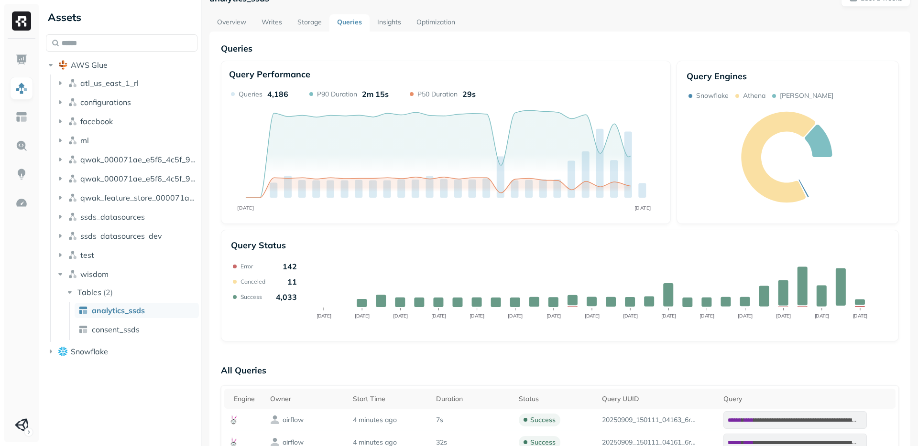
click at [489, 66] on div "Query Performance AUG 26 SEP 09 Queries 4,186 P90 Duration 2m 15s P50 Duration …" at bounding box center [446, 142] width 450 height 163
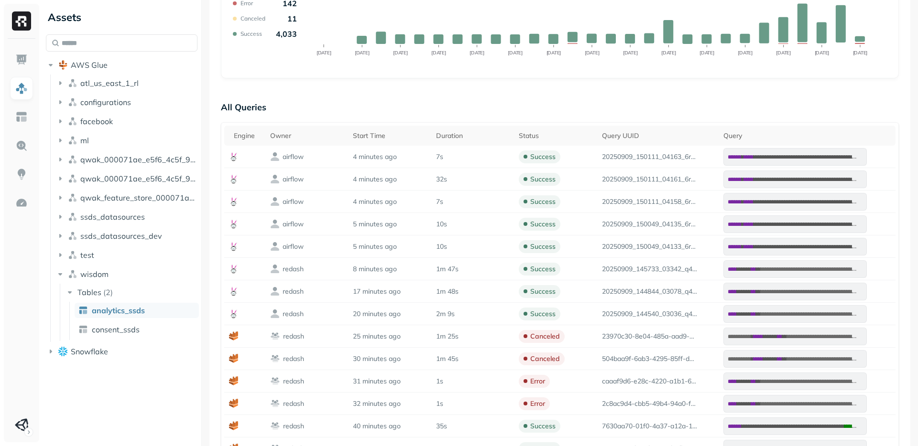
click at [489, 107] on p "All Queries" at bounding box center [560, 107] width 678 height 19
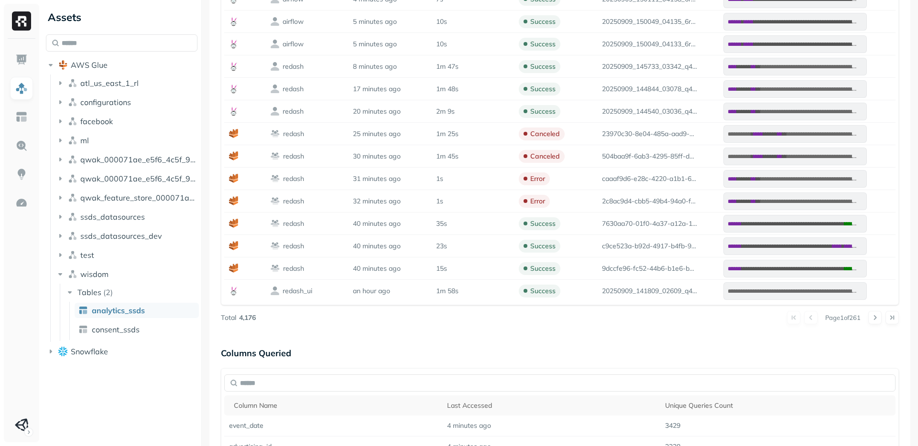
scroll to position [723, 0]
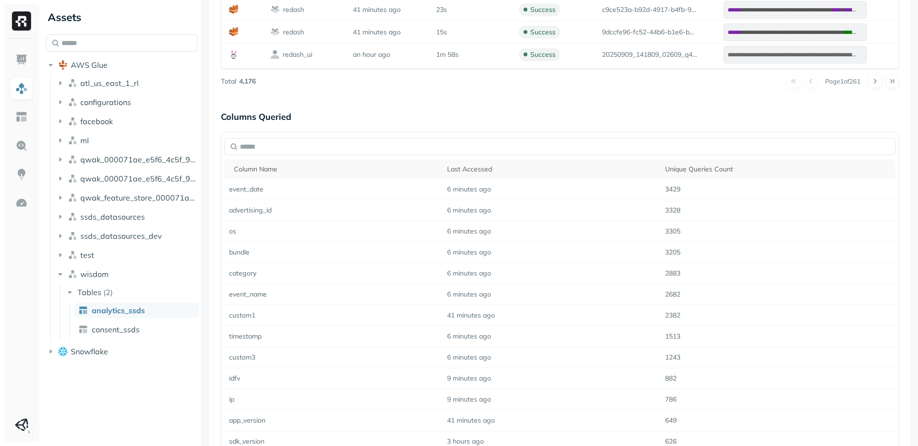
click at [175, 399] on div "Assets AWS Glue atl_us_east_1_rl configurations facebook ml qwak_000071ae_e5f6_…" at bounding box center [121, 223] width 159 height 446
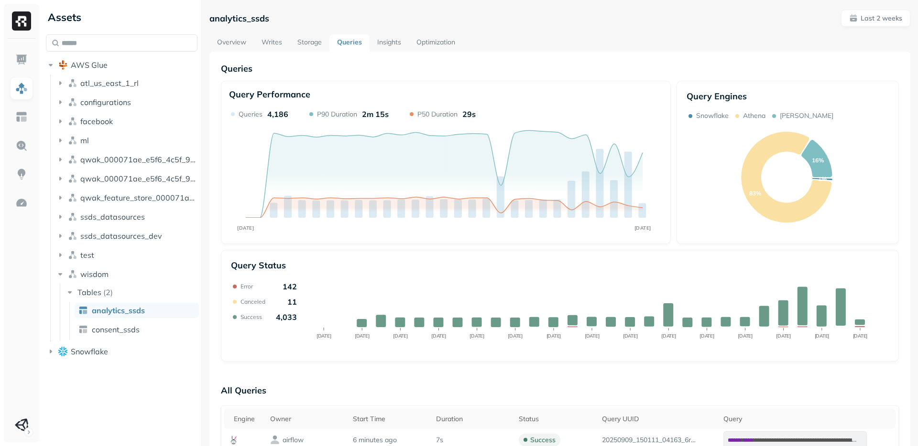
scroll to position [6, 0]
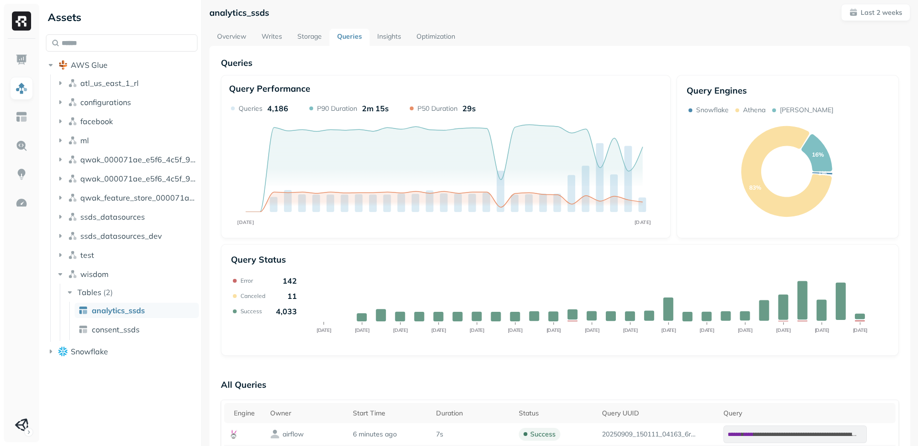
click at [303, 39] on link "Storage" at bounding box center [310, 37] width 40 height 17
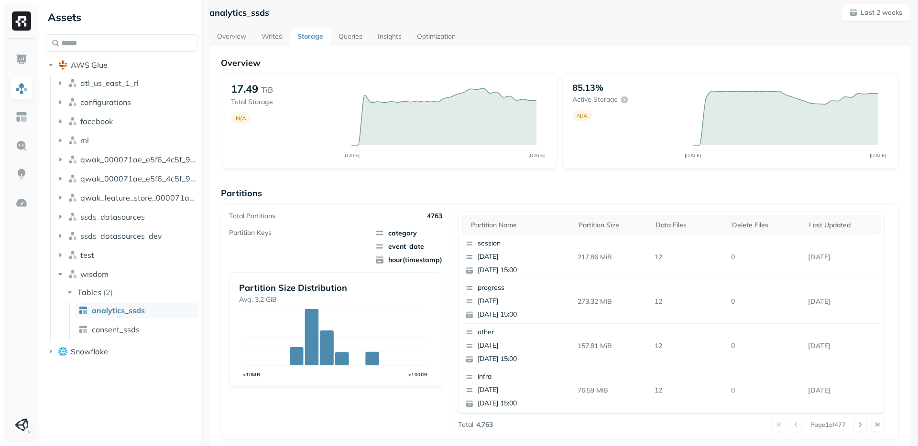
click at [268, 42] on link "Writes" at bounding box center [272, 37] width 36 height 17
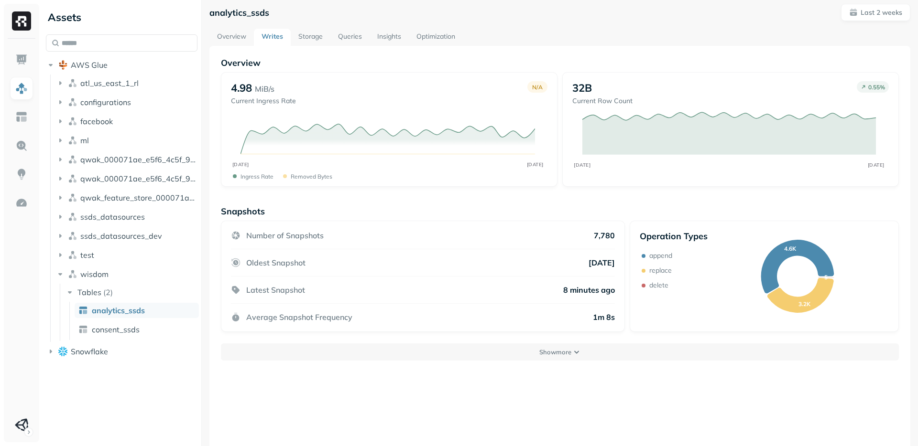
drag, startPoint x: 316, startPoint y: 38, endPoint x: 317, endPoint y: 51, distance: 12.9
click at [316, 38] on link "Storage" at bounding box center [311, 37] width 40 height 17
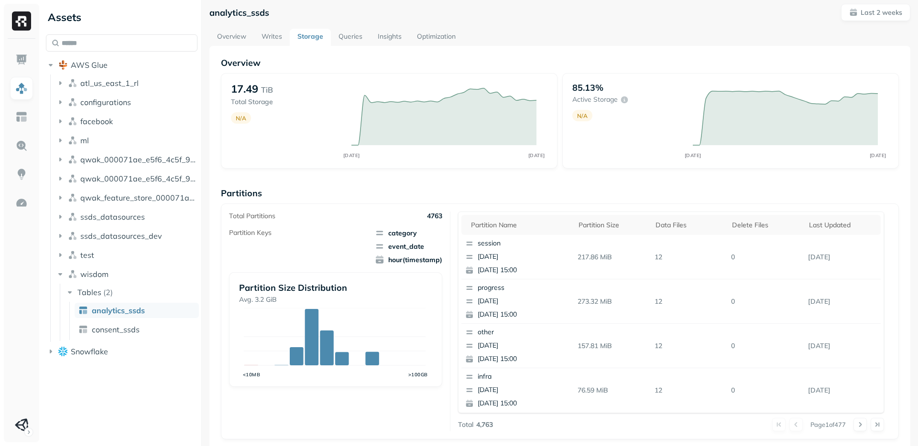
click at [458, 195] on p "Partitions" at bounding box center [560, 193] width 678 height 11
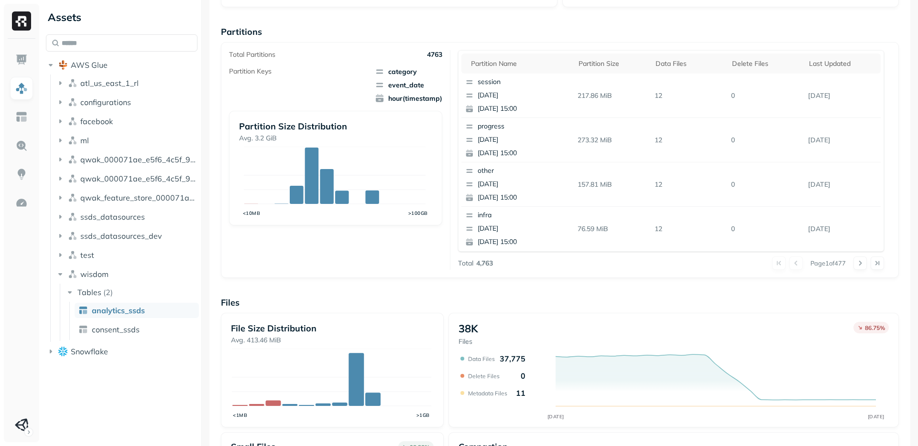
scroll to position [151, 0]
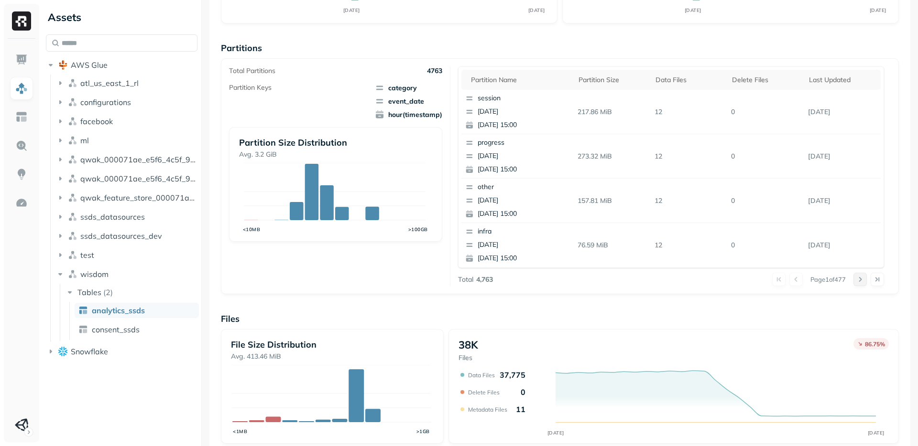
click at [853, 277] on button at bounding box center [859, 279] width 13 height 13
click at [853, 279] on button at bounding box center [859, 279] width 13 height 13
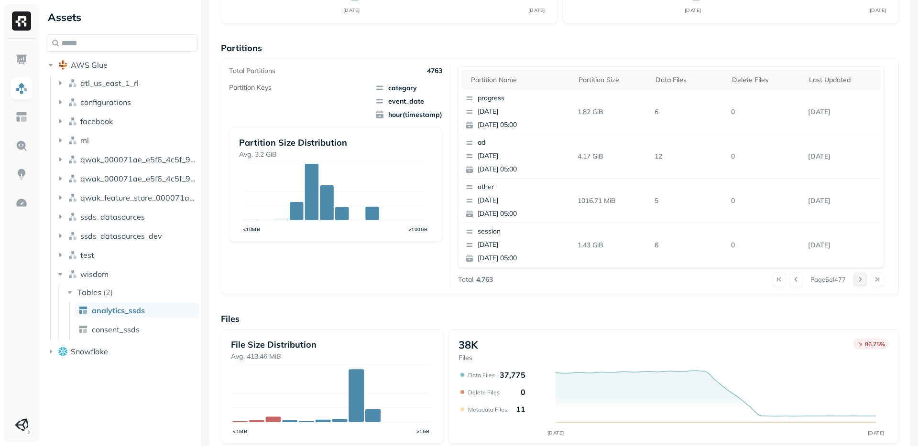
click at [853, 279] on button at bounding box center [859, 279] width 13 height 13
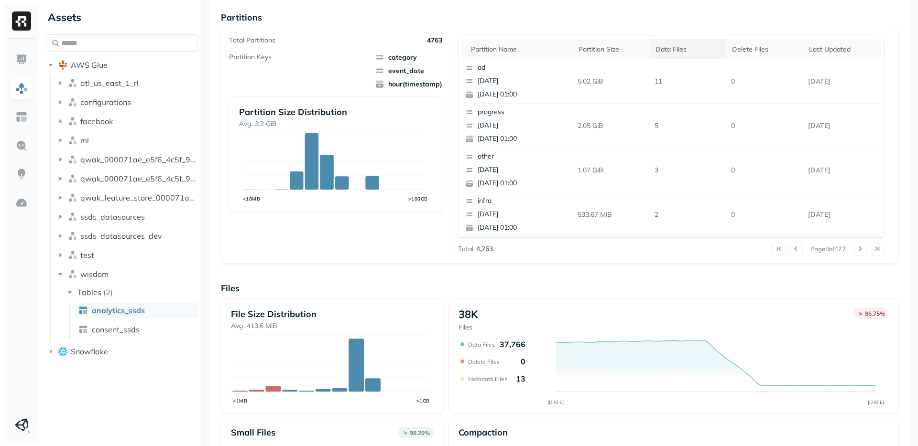
scroll to position [0, 0]
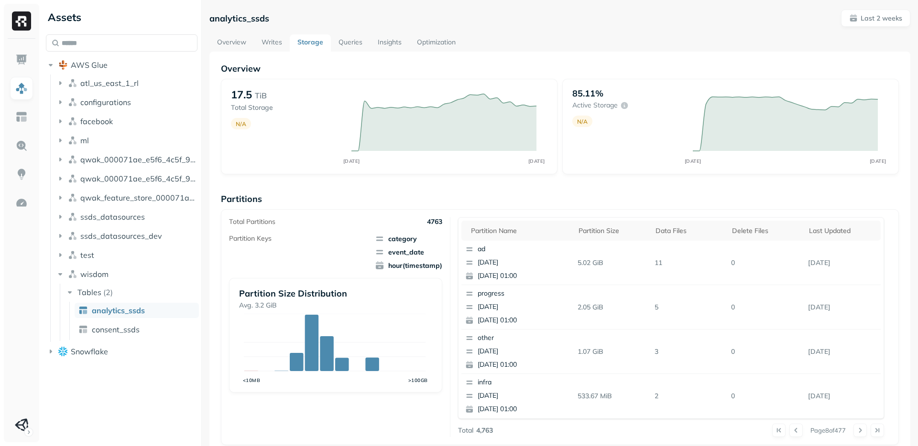
click at [628, 179] on div "Overview 17.5 TiB Total Storage N/A AUG 26 SEP 09 85.11% Active storage N/A AUG…" at bounding box center [560, 391] width 678 height 656
click at [598, 202] on p "Partitions" at bounding box center [560, 199] width 678 height 11
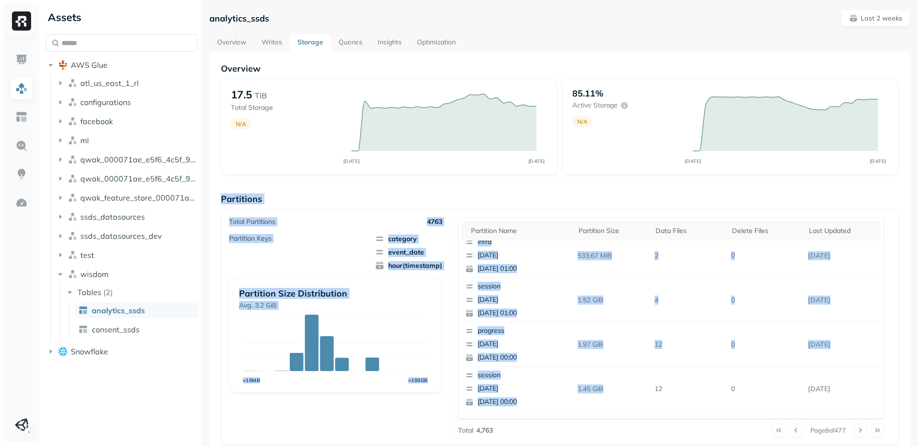
scroll to position [259, 0]
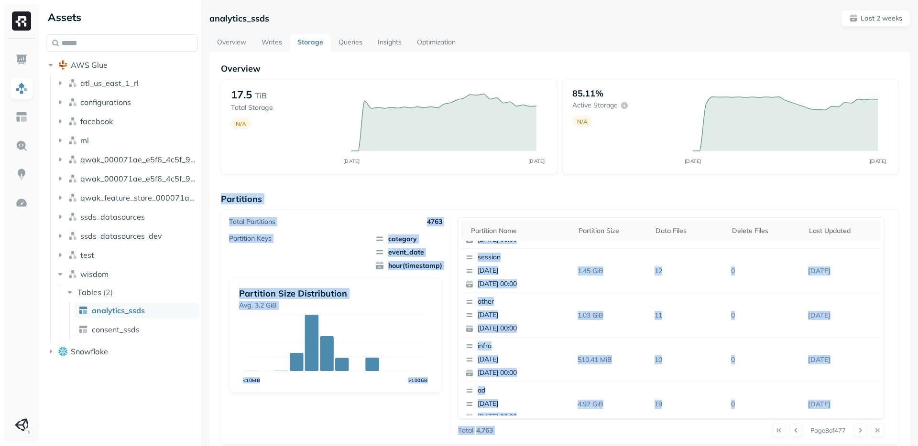
drag, startPoint x: 598, startPoint y: 202, endPoint x: 758, endPoint y: 438, distance: 284.4
click at [758, 438] on div "Partitions Total Partitions 4763 Partition Keys category event_date hour(timest…" at bounding box center [560, 320] width 678 height 252
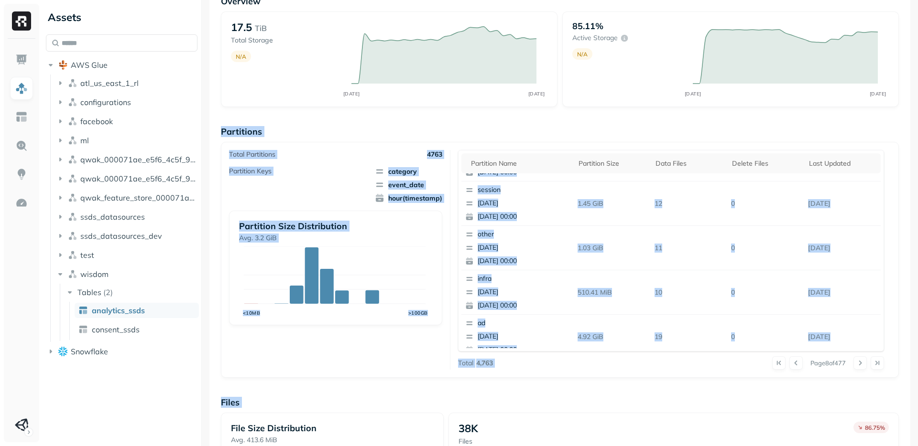
scroll to position [117, 0]
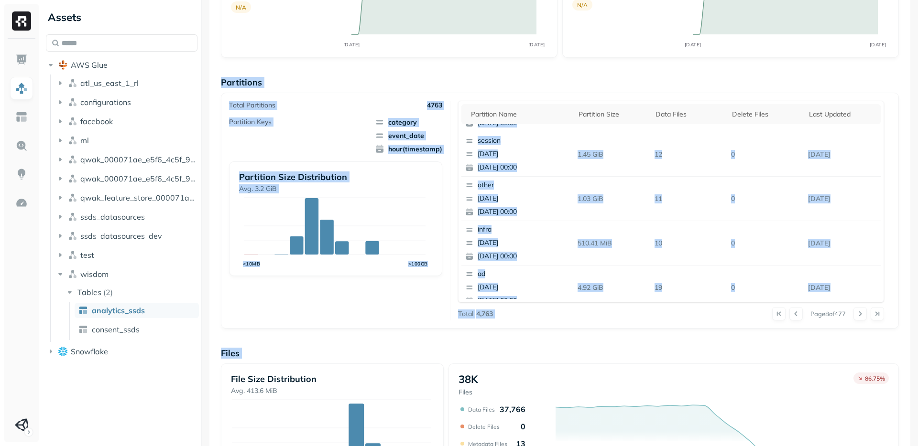
click at [901, 308] on div "Overview 17.5 TiB Total Storage N/A AUG 26 SEP 09 85.11% Active storage N/A AUG…" at bounding box center [559, 274] width 701 height 679
click at [894, 311] on div "Overview 17.5 TiB Total Storage N/A AUG 26 SEP 09 85.11% Active storage N/A AUG…" at bounding box center [559, 274] width 701 height 679
click at [889, 315] on div "Total Partitions 4763 Partition Keys category event_date hour(timestamp) Partit…" at bounding box center [560, 211] width 678 height 236
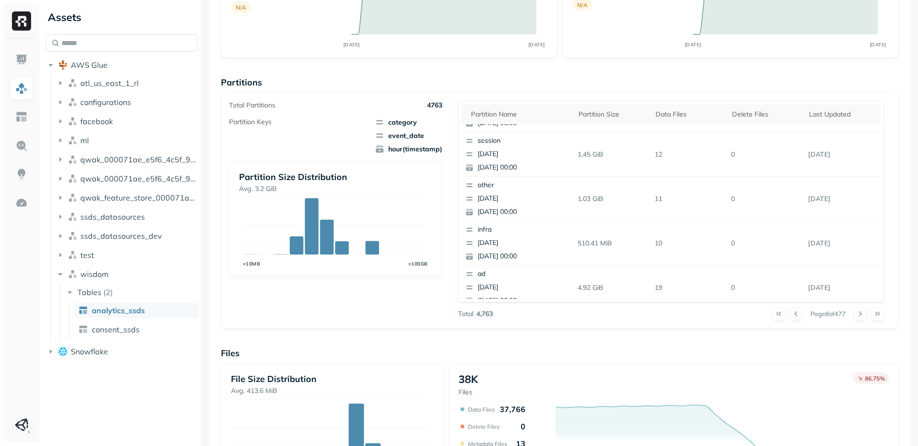
click at [888, 319] on div "Total Partitions 4763 Partition Keys category event_date hour(timestamp) Partit…" at bounding box center [560, 211] width 678 height 236
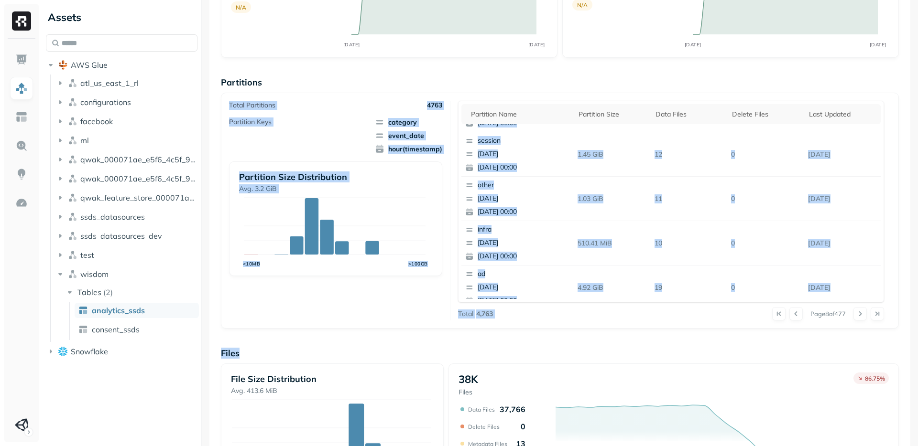
drag, startPoint x: 888, startPoint y: 319, endPoint x: 271, endPoint y: 87, distance: 660.0
click at [271, 87] on div "Partitions Total Partitions 4763 Partition Keys category event_date hour(timest…" at bounding box center [560, 203] width 678 height 252
click at [271, 87] on p "Partitions" at bounding box center [560, 82] width 678 height 11
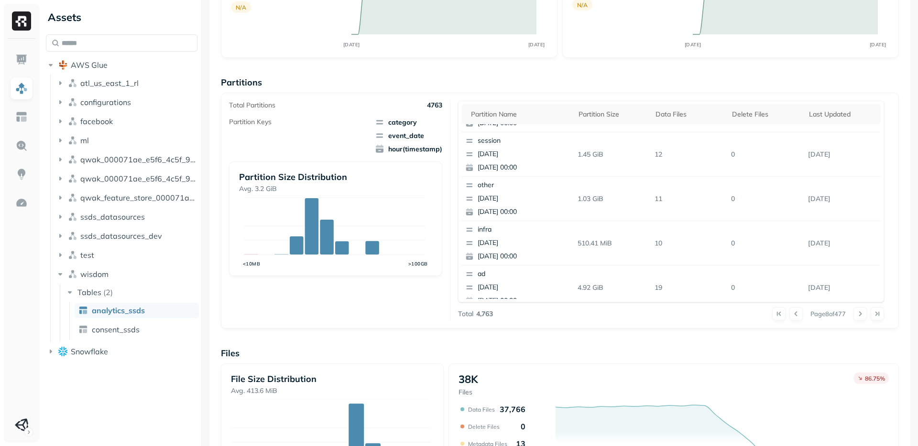
click at [261, 96] on div "Total Partitions 4763 Partition Keys category event_date hour(timestamp) Partit…" at bounding box center [560, 211] width 678 height 236
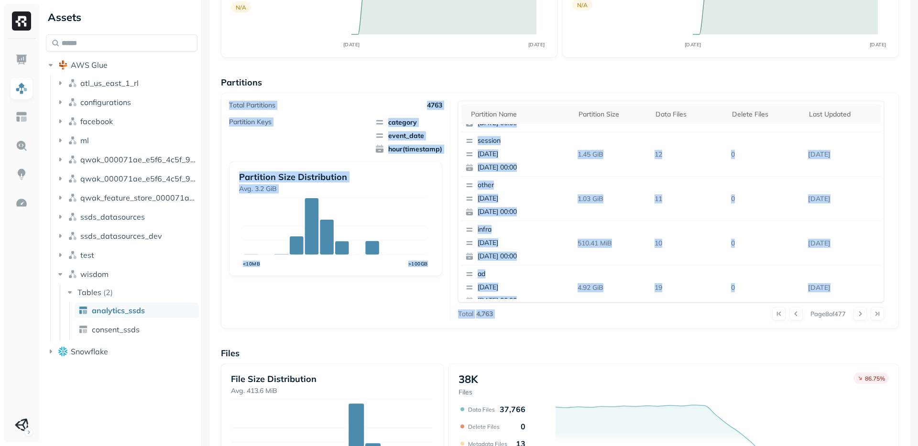
drag, startPoint x: 261, startPoint y: 96, endPoint x: 482, endPoint y: 311, distance: 308.6
click at [482, 311] on div "Total Partitions 4763 Partition Keys category event_date hour(timestamp) Partit…" at bounding box center [560, 211] width 678 height 236
click at [482, 311] on p "4,763" at bounding box center [484, 314] width 17 height 9
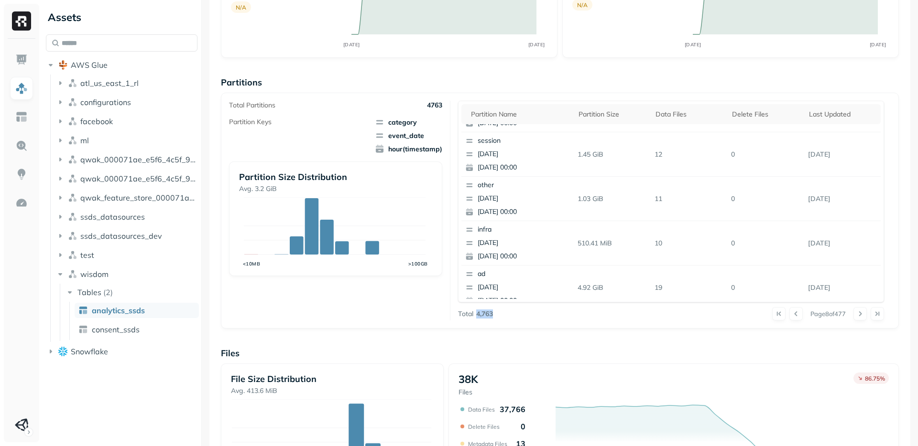
click at [482, 311] on p "4,763" at bounding box center [484, 314] width 17 height 9
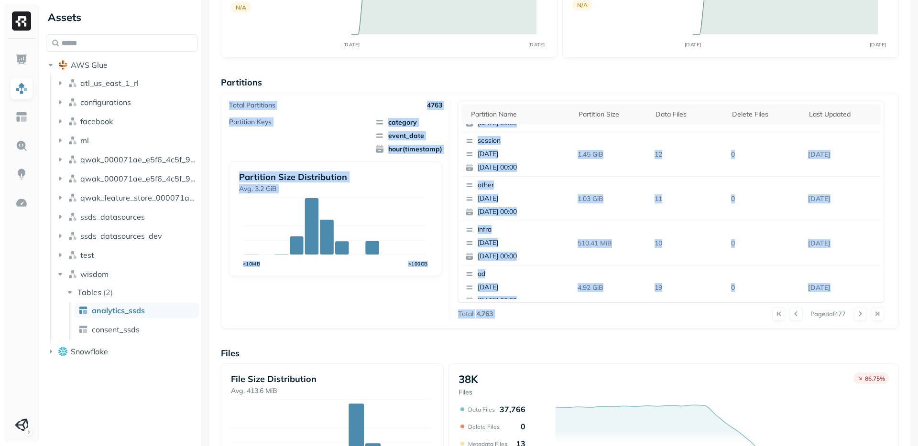
drag, startPoint x: 482, startPoint y: 311, endPoint x: 255, endPoint y: 102, distance: 309.2
click at [254, 100] on div "Total Partitions 4763 Partition Keys category event_date hour(timestamp) Partit…" at bounding box center [560, 211] width 678 height 236
click at [256, 108] on p "Total Partitions" at bounding box center [252, 105] width 46 height 9
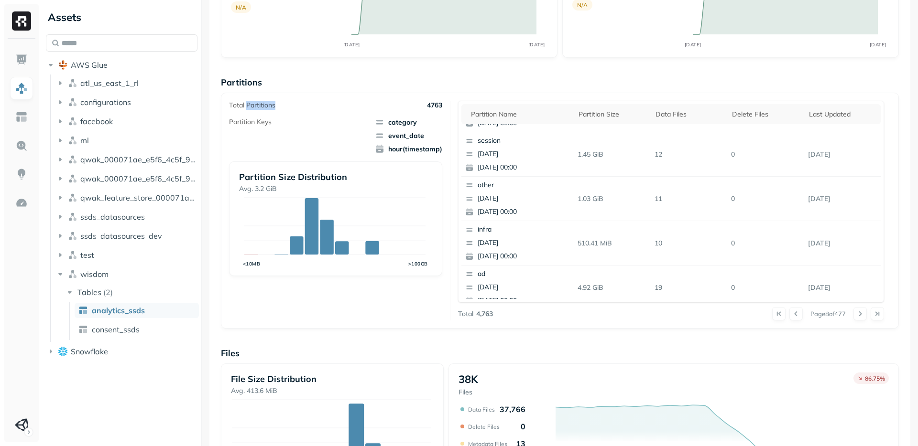
click at [256, 108] on p "Total Partitions" at bounding box center [252, 105] width 46 height 9
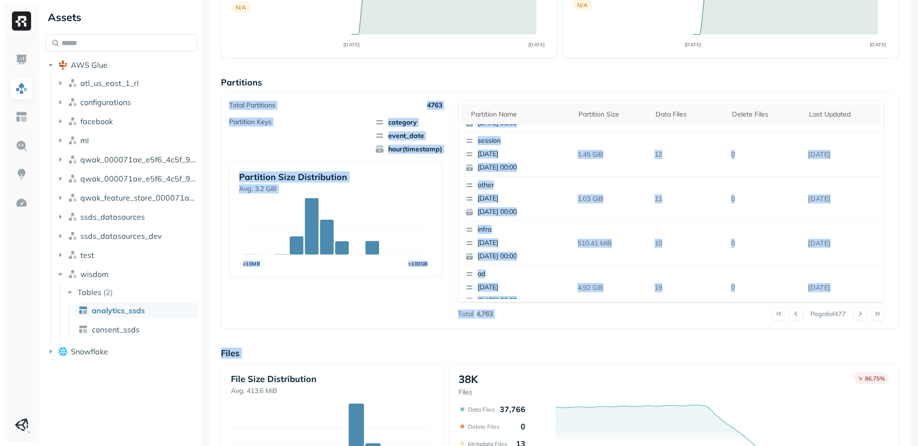
drag, startPoint x: 256, startPoint y: 108, endPoint x: 500, endPoint y: 312, distance: 317.3
click at [500, 312] on div "Total Partitions 4763 Partition Keys category event_date hour(timestamp) Partit…" at bounding box center [560, 211] width 662 height 220
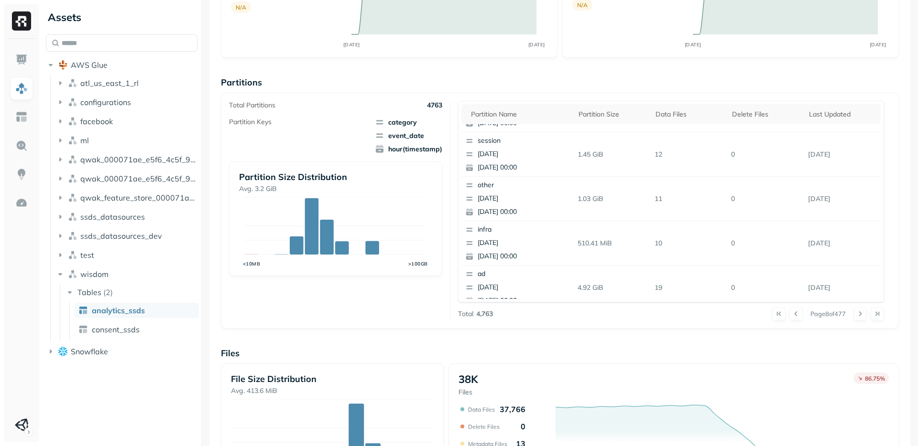
click at [418, 332] on div "Overview 17.5 TiB Total Storage N/A AUG 26 SEP 09 85.11% Active storage N/A AUG…" at bounding box center [560, 274] width 678 height 656
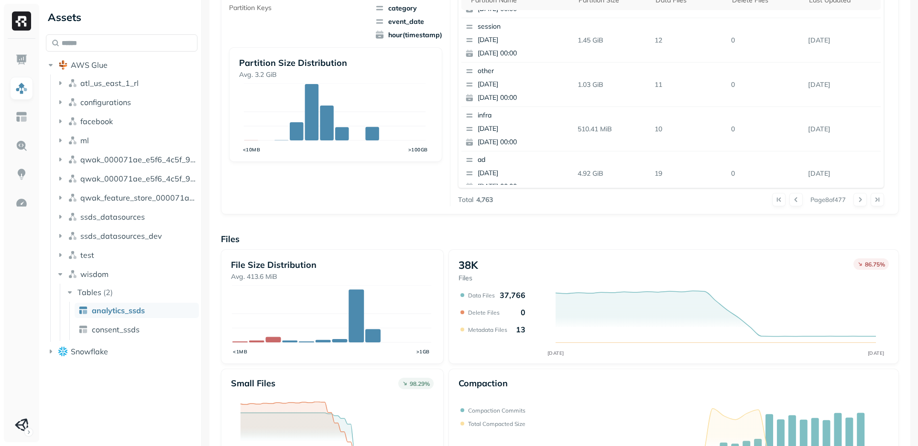
click at [400, 238] on p "Files" at bounding box center [560, 239] width 678 height 11
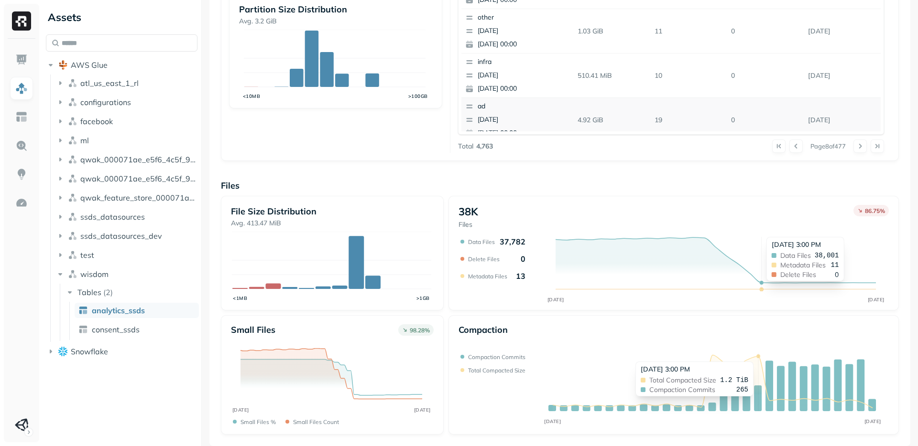
scroll to position [117, 0]
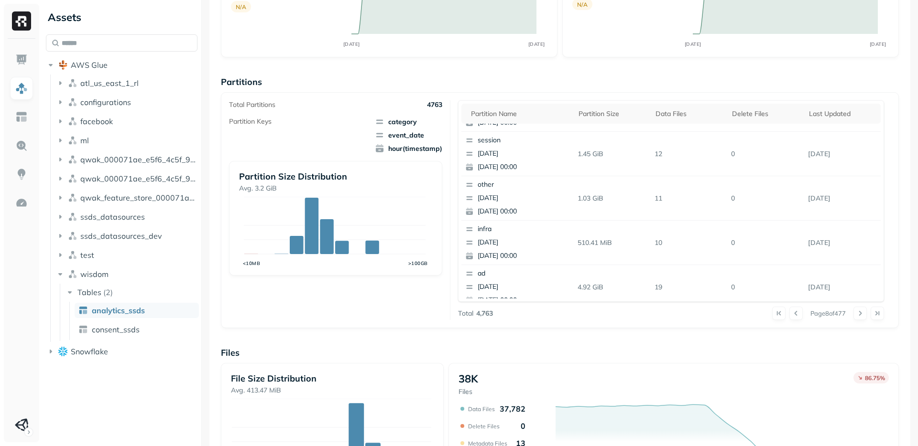
click at [880, 309] on div "Total Partitions 4763 Partition Keys category event_date hour(timestamp) Partit…" at bounding box center [560, 210] width 662 height 220
click at [877, 311] on button at bounding box center [876, 313] width 13 height 13
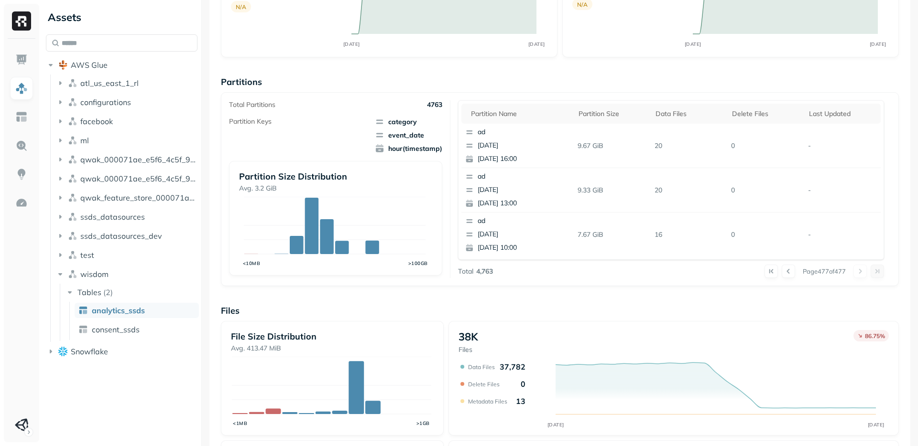
scroll to position [0, 0]
click at [782, 272] on button at bounding box center [788, 271] width 13 height 13
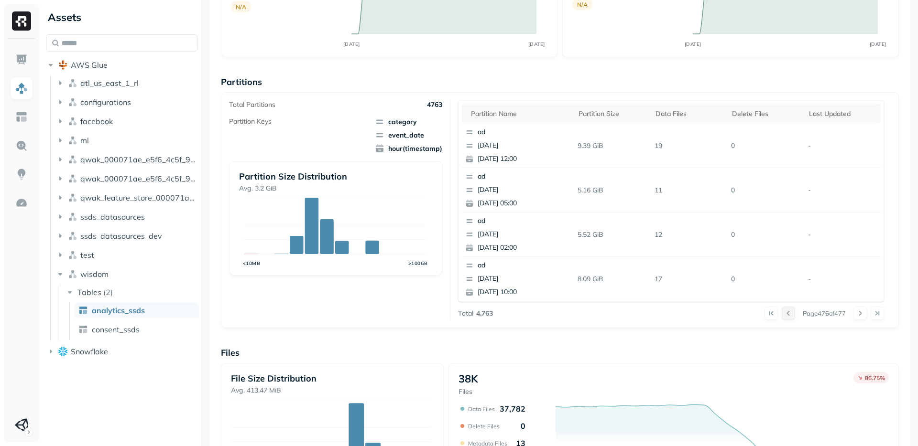
click at [782, 315] on button at bounding box center [788, 313] width 13 height 13
click at [782, 314] on button at bounding box center [788, 313] width 13 height 13
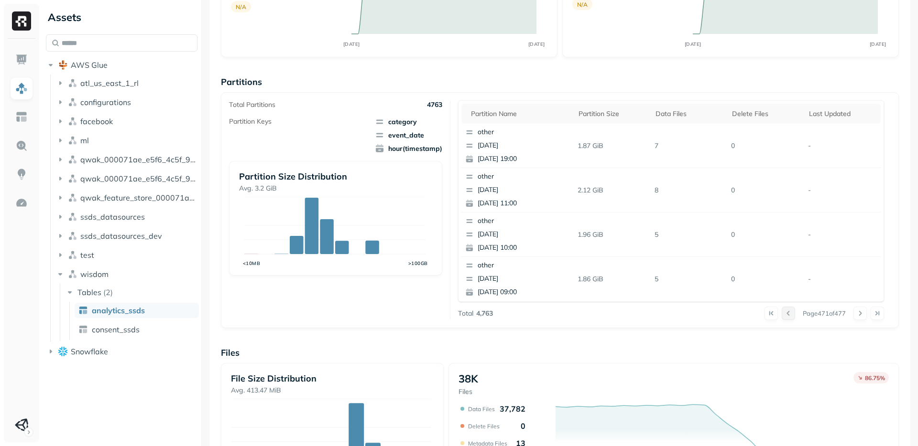
click at [782, 314] on button at bounding box center [788, 313] width 13 height 13
click at [781, 314] on div at bounding box center [779, 313] width 31 height 13
click at [782, 314] on button at bounding box center [788, 313] width 13 height 13
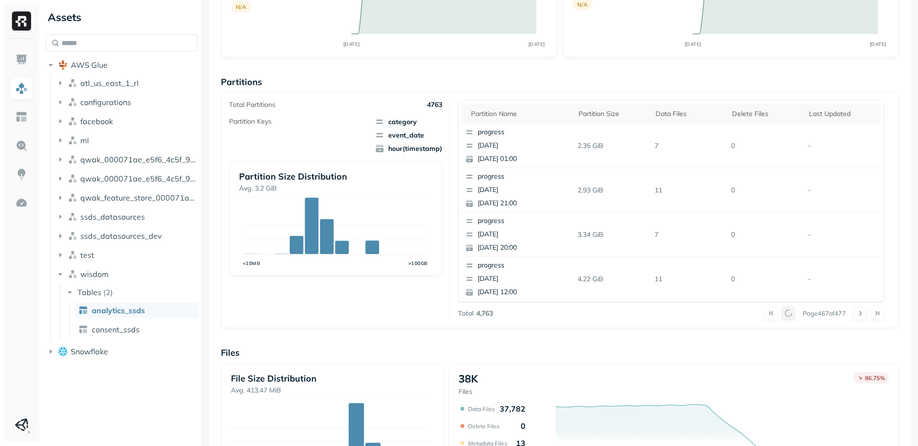
click at [781, 314] on div at bounding box center [779, 313] width 31 height 13
click at [782, 314] on button at bounding box center [788, 313] width 13 height 13
click at [781, 314] on div at bounding box center [779, 313] width 31 height 13
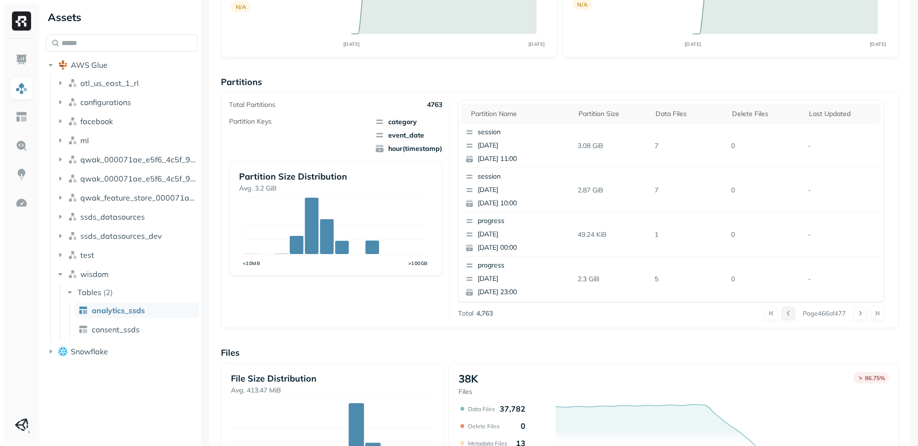
click at [782, 314] on button at bounding box center [788, 313] width 13 height 13
click at [781, 314] on div at bounding box center [779, 313] width 31 height 13
click at [782, 314] on button at bounding box center [788, 313] width 13 height 13
click at [781, 314] on div at bounding box center [779, 313] width 31 height 13
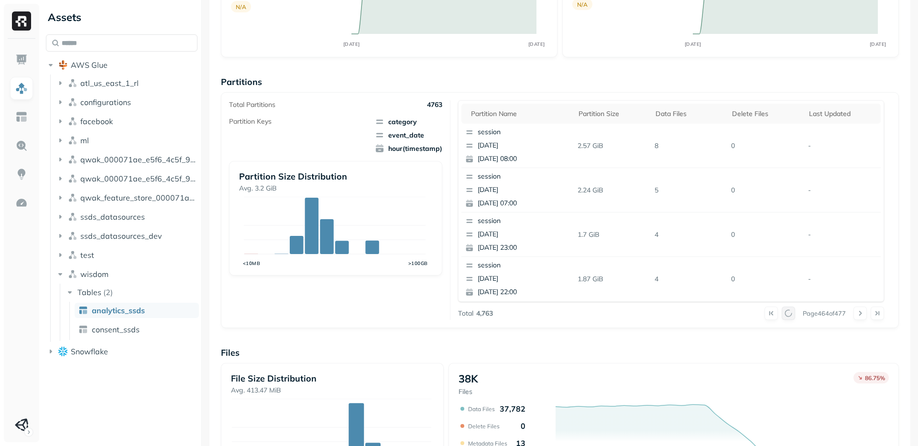
click at [781, 314] on div at bounding box center [779, 313] width 31 height 13
click at [782, 314] on button at bounding box center [788, 313] width 13 height 13
click at [781, 314] on div at bounding box center [779, 313] width 31 height 13
click at [782, 314] on button at bounding box center [788, 313] width 13 height 13
click at [781, 314] on div at bounding box center [779, 313] width 31 height 13
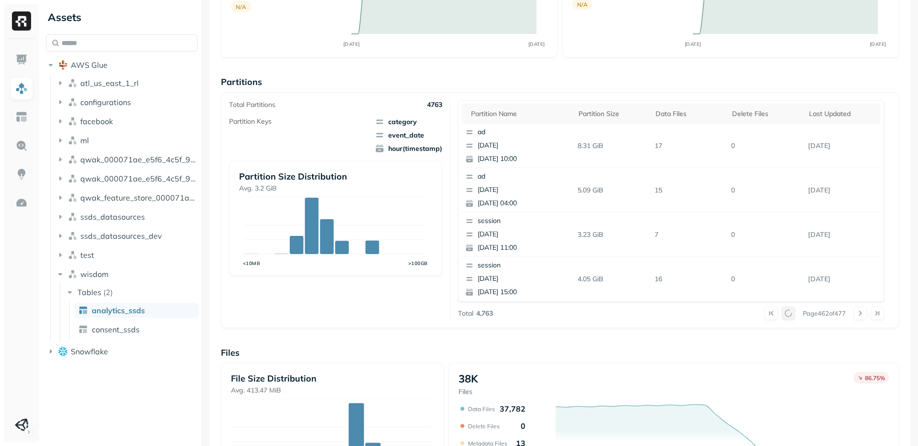
click at [782, 314] on button at bounding box center [788, 313] width 13 height 13
click at [781, 314] on div at bounding box center [779, 313] width 31 height 13
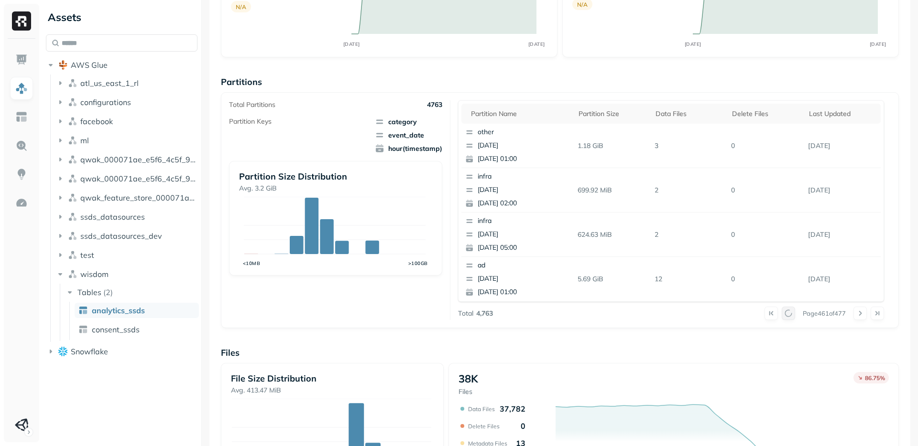
click at [781, 314] on div at bounding box center [779, 313] width 31 height 13
click at [782, 314] on button at bounding box center [788, 313] width 13 height 13
click at [781, 314] on div at bounding box center [779, 313] width 31 height 13
click at [782, 314] on button at bounding box center [788, 313] width 13 height 13
click at [781, 314] on div at bounding box center [779, 313] width 31 height 13
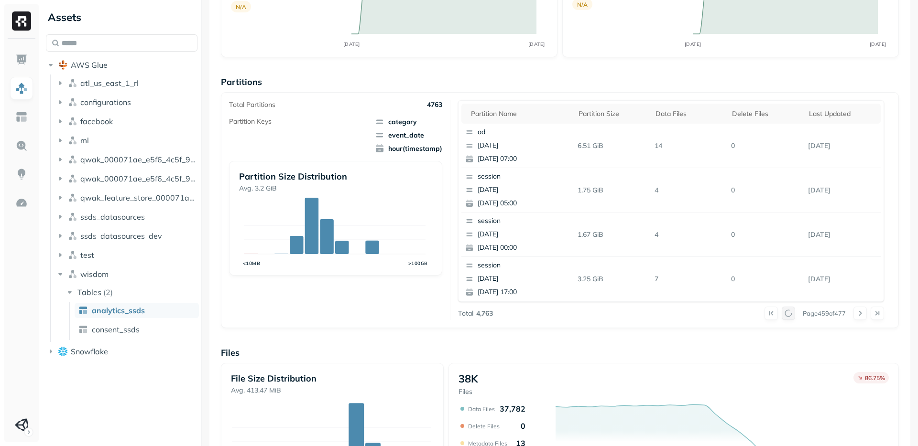
click at [782, 314] on button at bounding box center [788, 313] width 13 height 13
click at [781, 314] on div at bounding box center [779, 313] width 31 height 13
click at [782, 314] on button at bounding box center [788, 313] width 13 height 13
click at [870, 314] on button at bounding box center [876, 313] width 13 height 13
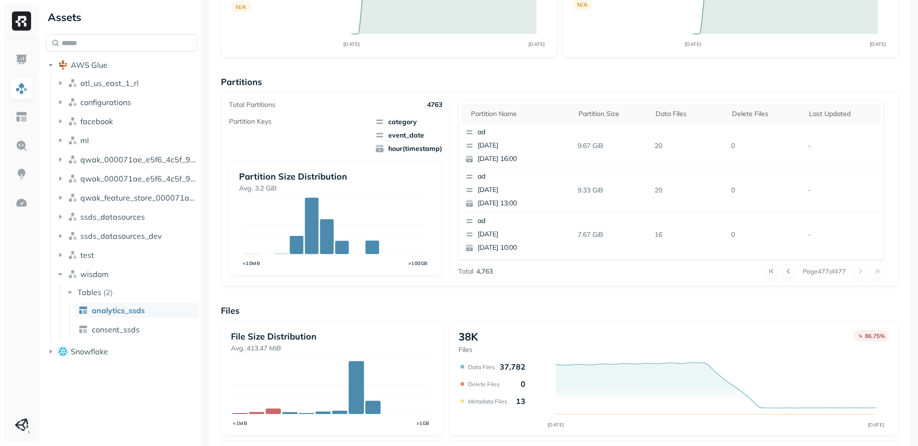
scroll to position [242, 0]
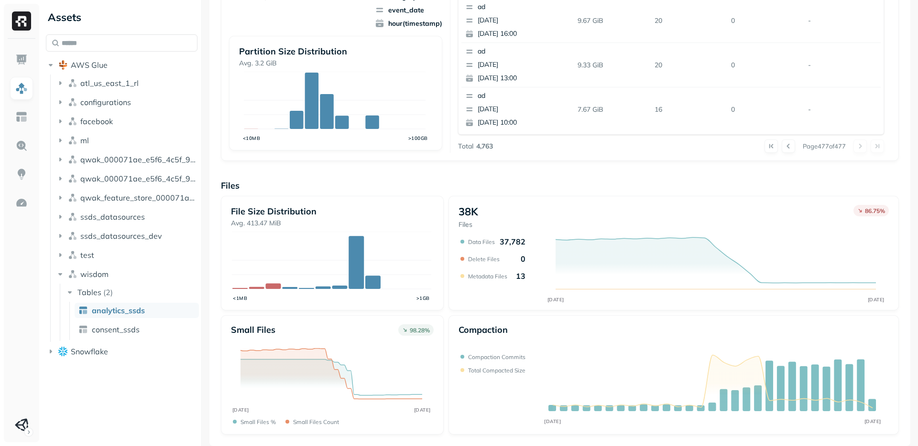
click at [66, 373] on div "Assets AWS Glue atl_us_east_1_rl configurations facebook ml qwak_000071ae_e5f6_…" at bounding box center [121, 223] width 159 height 446
drag, startPoint x: 20, startPoint y: 122, endPoint x: 26, endPoint y: 144, distance: 22.8
click at [19, 122] on img at bounding box center [21, 117] width 12 height 12
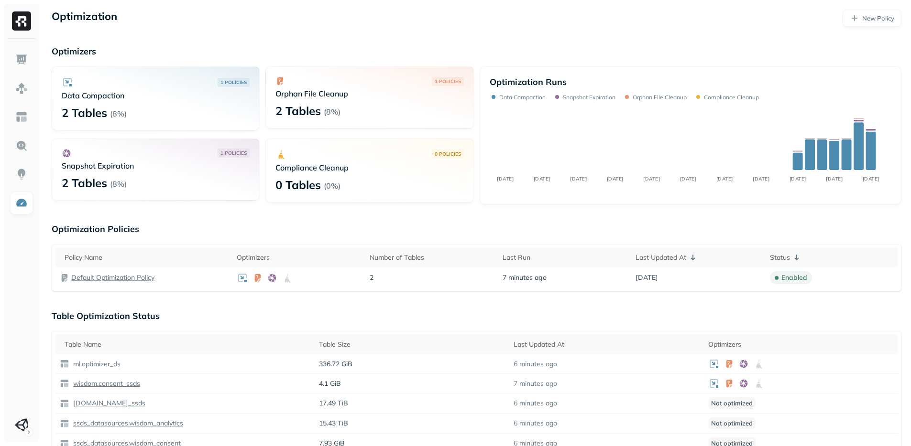
click at [255, 320] on p "Table Optimization Status" at bounding box center [476, 316] width 849 height 11
click at [250, 312] on p "Table Optimization Status" at bounding box center [476, 316] width 849 height 11
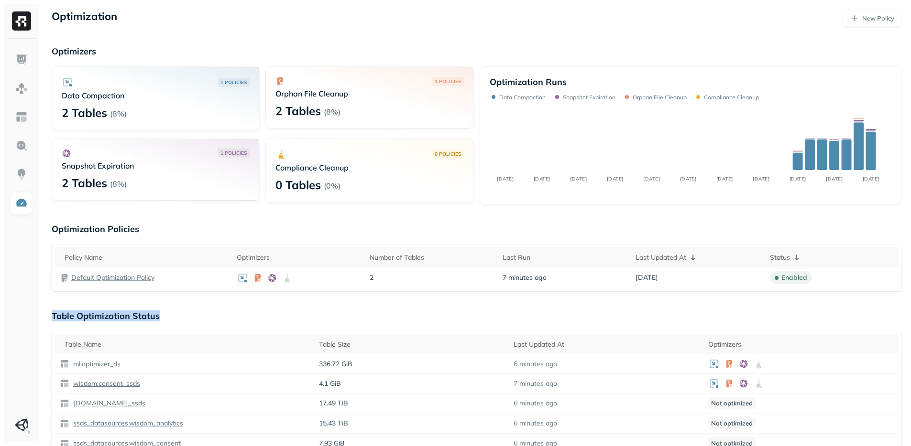
click at [250, 315] on p "Table Optimization Status" at bounding box center [476, 316] width 849 height 11
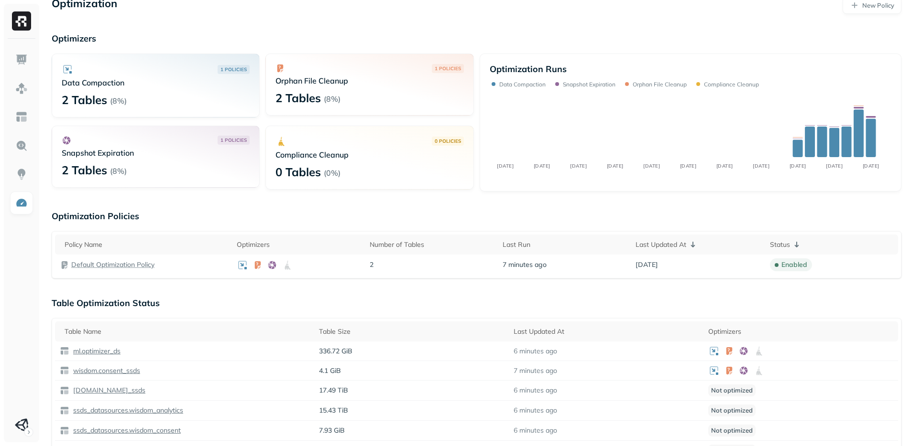
scroll to position [31, 0]
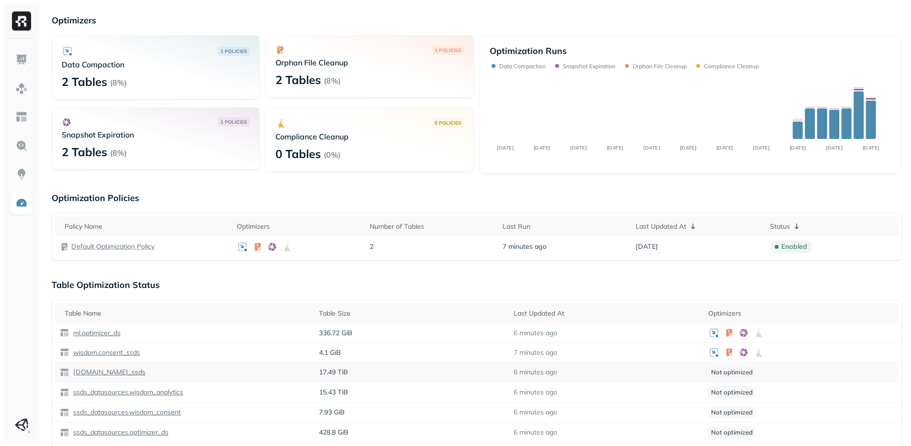
click at [222, 374] on div "wisdom.analytics_ssds" at bounding box center [185, 373] width 250 height 10
drag, startPoint x: 222, startPoint y: 374, endPoint x: 774, endPoint y: 379, distance: 551.6
click at [774, 379] on tr "wisdom.analytics_ssds 17.49 TiB 6 minutes ago Not optimized" at bounding box center [476, 373] width 843 height 20
click at [236, 283] on p "Table Optimization Status" at bounding box center [476, 285] width 849 height 11
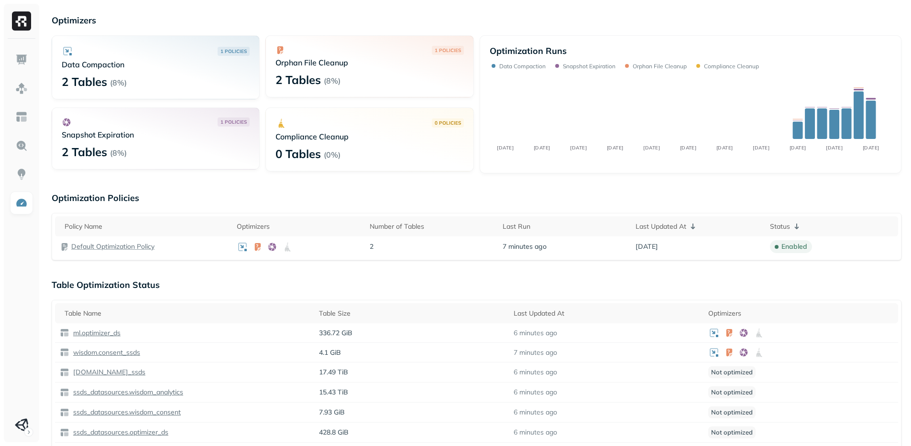
click at [341, 303] on div "Table Name Table Size Last Updated At Optimizers ml.optimizer_ds 336.72 GiB 6 m…" at bounding box center [476, 413] width 849 height 226
click at [106, 335] on p "ml.optimizer_ds" at bounding box center [95, 333] width 49 height 9
click at [106, 353] on p "wisdom.consent_ssds" at bounding box center [105, 352] width 69 height 9
click at [439, 269] on div "Optimization New Policy Optimizers 1 POLICIES Data Compaction 2 Tables ( 8% ) 1…" at bounding box center [476, 409] width 869 height 881
click at [438, 272] on div "Optimization New Policy Optimizers 1 POLICIES Data Compaction 2 Tables ( 8% ) 1…" at bounding box center [476, 409] width 869 height 881
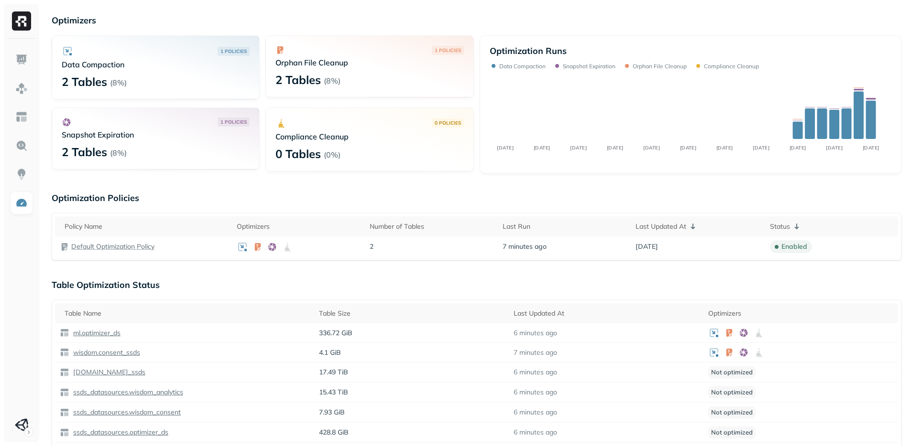
click at [426, 273] on div "Optimization New Policy Optimizers 1 POLICIES Data Compaction 2 Tables ( 8% ) 1…" at bounding box center [476, 409] width 869 height 881
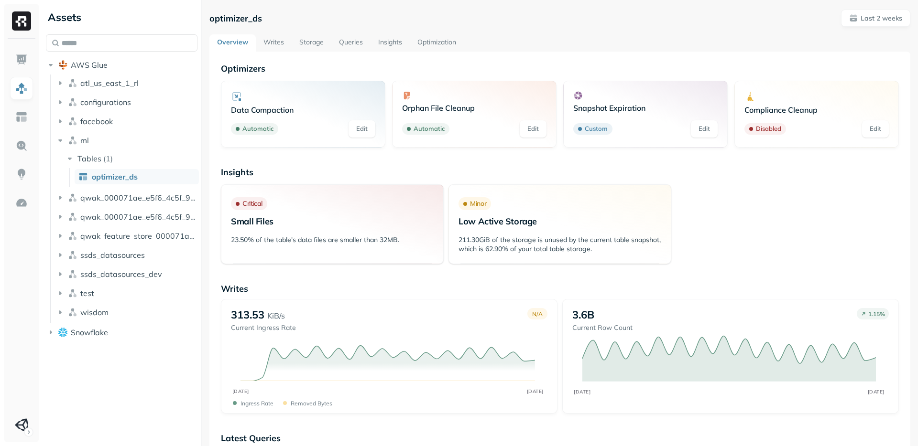
click at [308, 35] on link "Storage" at bounding box center [312, 42] width 40 height 17
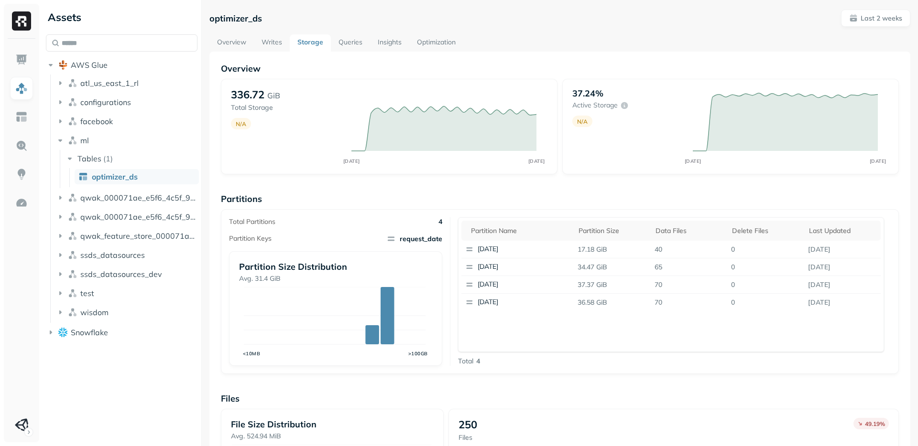
click at [511, 185] on div "Overview 336.72 GiB Total Storage N/A AUG 26 SEP 09 37.24% Active storage N/A A…" at bounding box center [560, 355] width 678 height 585
click at [507, 202] on p "Partitions" at bounding box center [560, 199] width 678 height 11
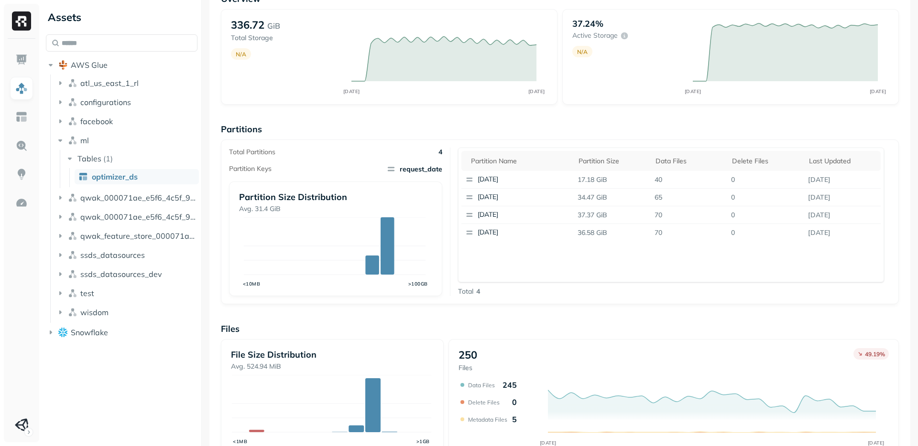
scroll to position [117, 0]
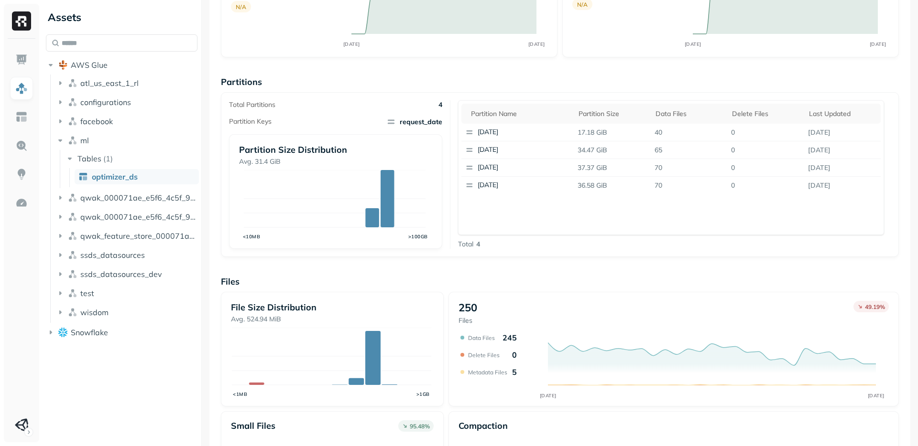
click at [512, 243] on div "Total 4" at bounding box center [671, 244] width 426 height 9
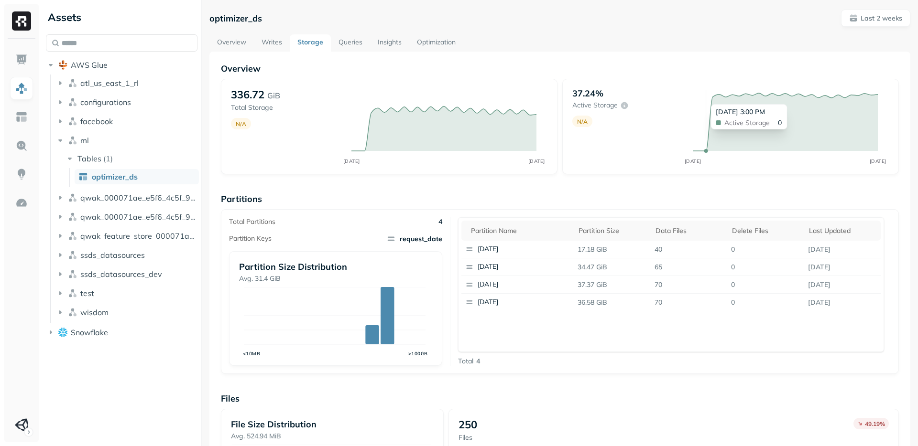
scroll to position [213, 0]
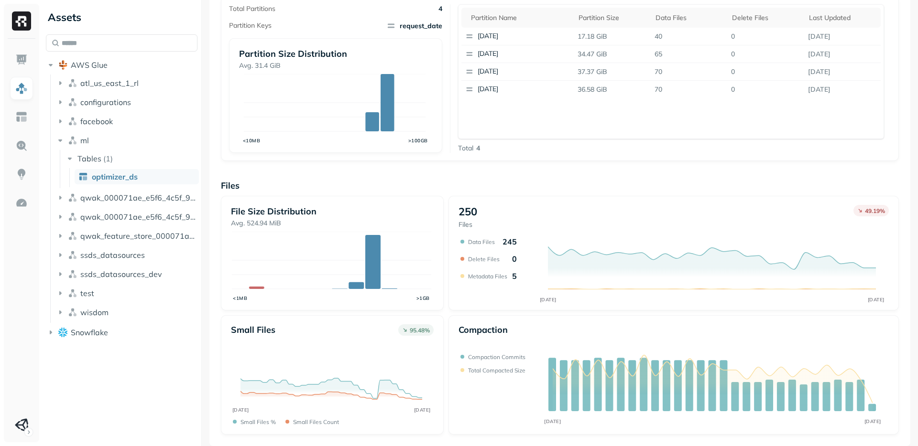
click at [453, 307] on div "250 Files 49.19 % AUG 26 SEP 09 Data Files 245 Delete Files 0 Metadata Files 5" at bounding box center [673, 253] width 450 height 115
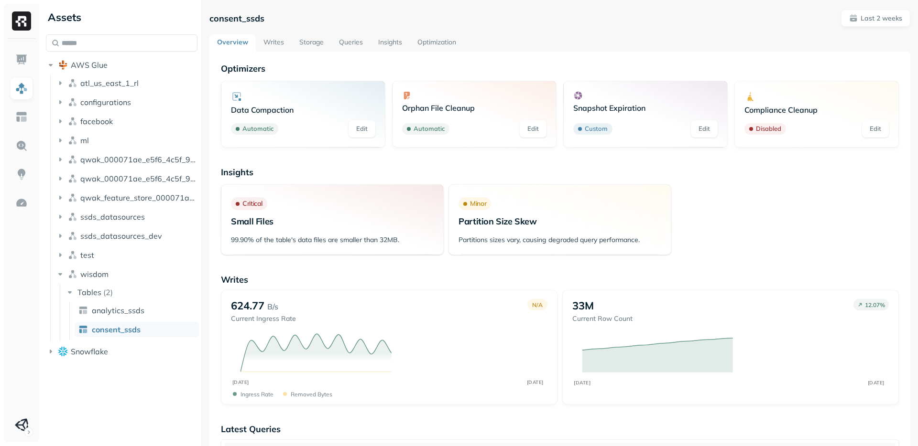
click at [307, 37] on link "Storage" at bounding box center [312, 42] width 40 height 17
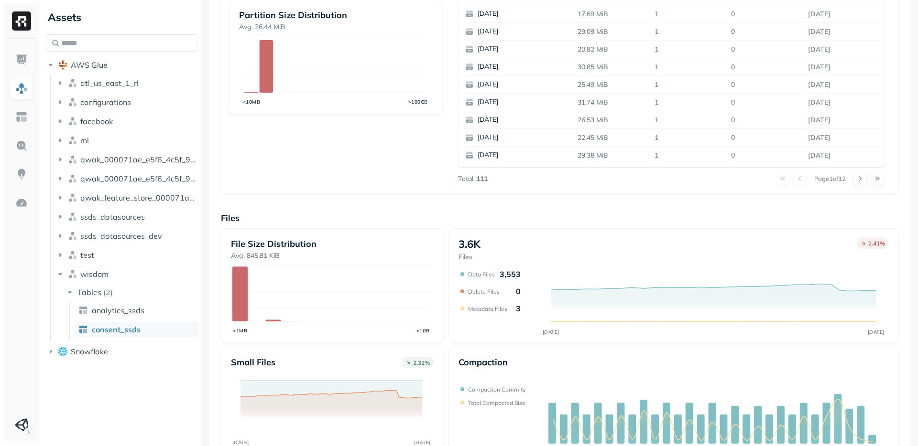
scroll to position [284, 0]
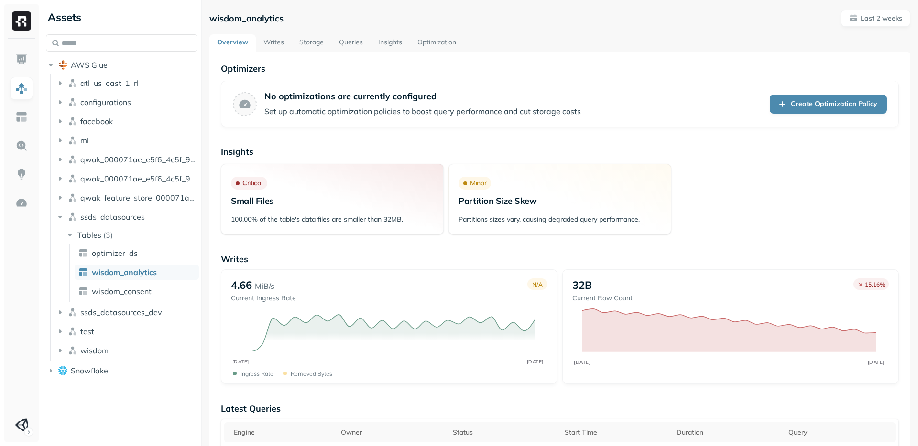
click at [415, 259] on p "Writes" at bounding box center [560, 259] width 678 height 11
click at [415, 260] on p "Writes" at bounding box center [560, 259] width 678 height 11
click at [294, 40] on link "Storage" at bounding box center [312, 42] width 40 height 17
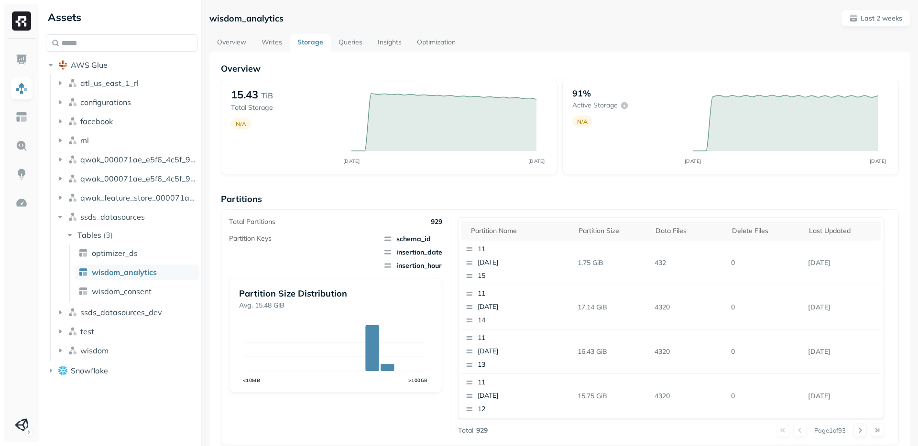
click at [380, 405] on div "Total Partitions 929 Partition Keys schema_id insertion_date insertion_hour Par…" at bounding box center [339, 327] width 221 height 220
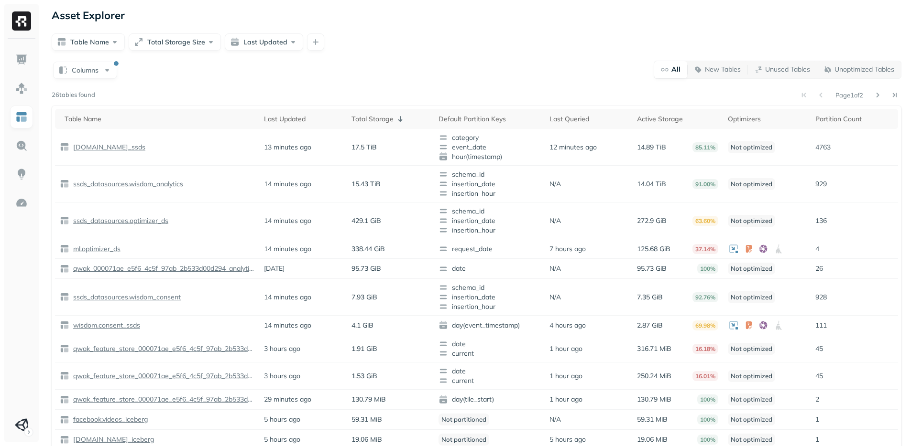
click at [488, 107] on div "Table Name Last Updated Total Storage Default Partition Keys Last Queried Activ…" at bounding box center [476, 320] width 849 height 428
click at [490, 91] on div "Page 1 of 2" at bounding box center [498, 94] width 806 height 13
click at [806, 3] on div "Asset Explorer Table Name Total Storage Size Last Updated Columns All New Table…" at bounding box center [476, 271] width 869 height 542
click at [458, 95] on div "Page 1 of 2" at bounding box center [498, 94] width 806 height 13
click at [139, 144] on p "[DOMAIN_NAME]_ssds" at bounding box center [108, 147] width 74 height 9
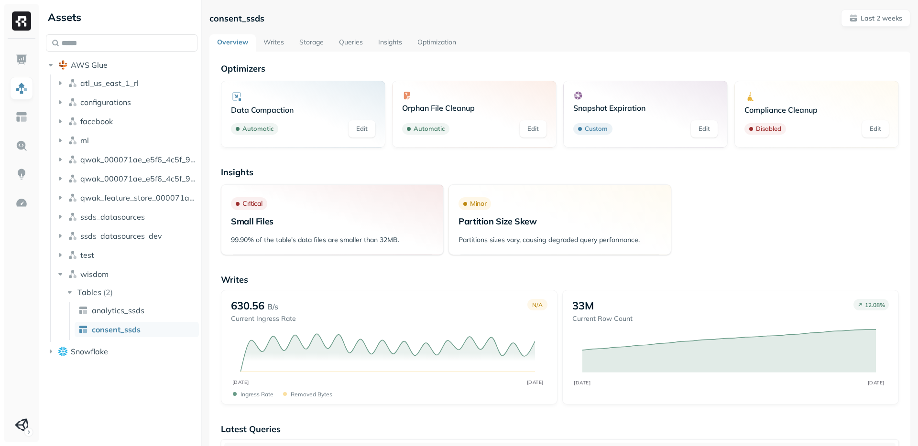
click at [314, 41] on link "Storage" at bounding box center [312, 42] width 40 height 17
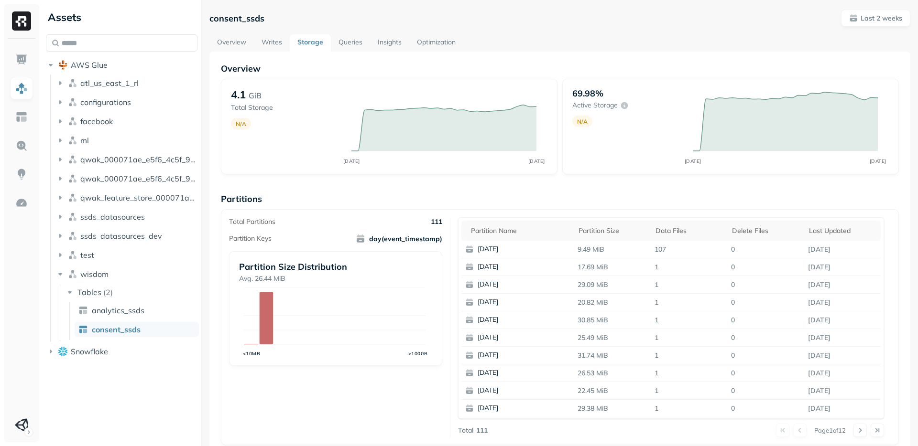
click at [451, 49] on link "Optimization" at bounding box center [436, 42] width 54 height 17
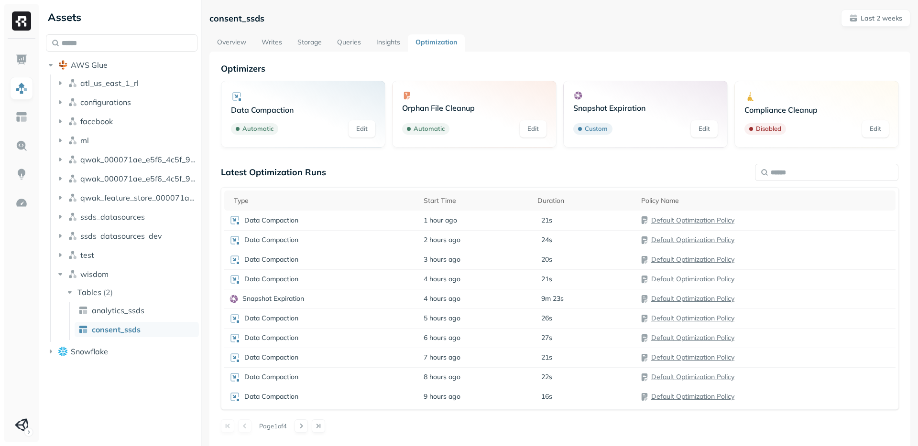
click at [300, 42] on link "Storage" at bounding box center [310, 42] width 40 height 17
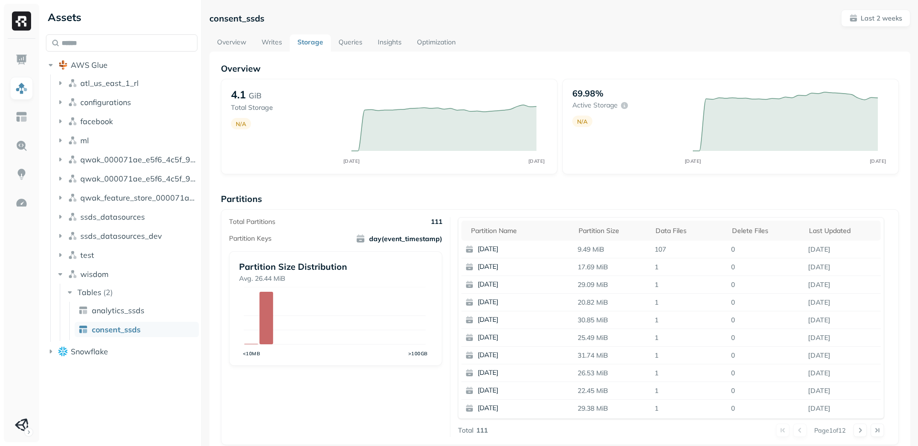
click at [334, 45] on link "Queries" at bounding box center [350, 42] width 39 height 17
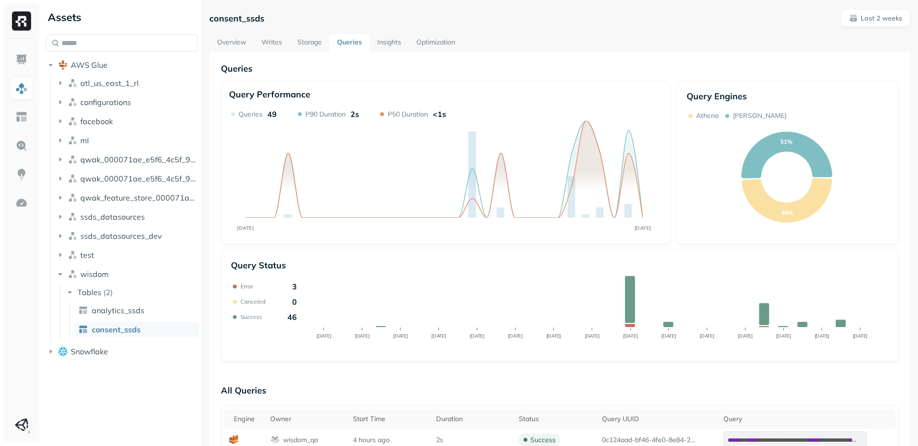
click at [236, 14] on p "consent_ssds" at bounding box center [236, 18] width 55 height 11
copy p "consent_ssds"
click at [30, 141] on link at bounding box center [21, 145] width 23 height 23
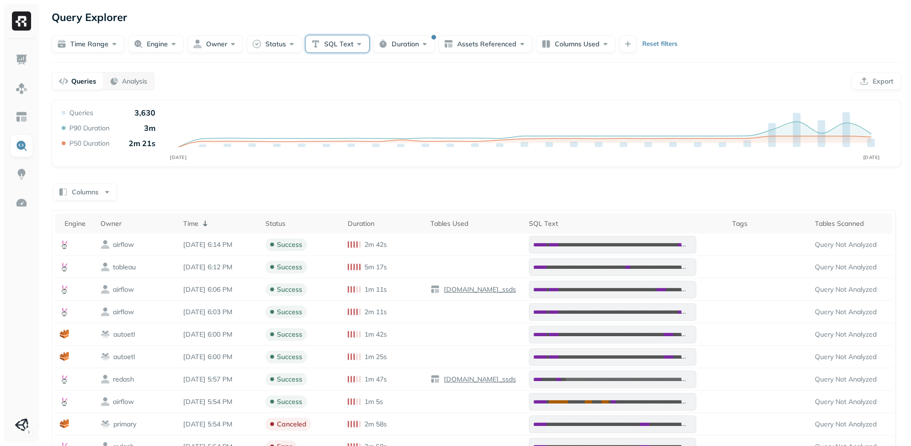
click at [340, 44] on button "SQL Text" at bounding box center [337, 43] width 64 height 17
type input "**********"
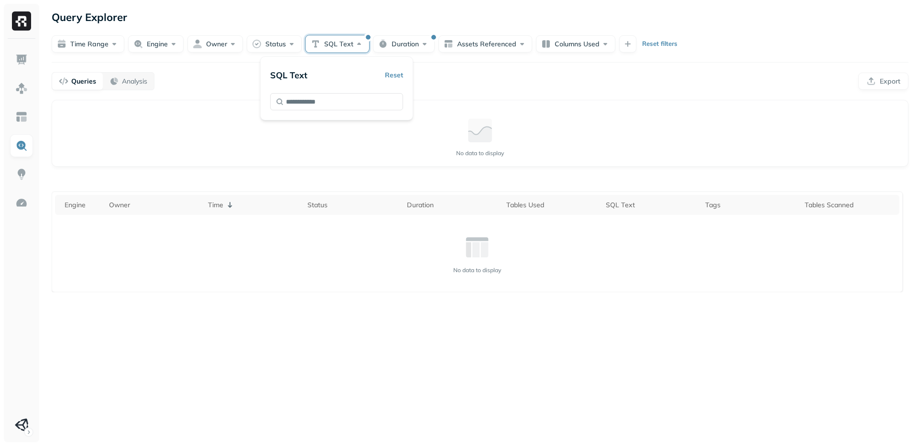
click at [211, 70] on div "Query Explorer Time Range Engine Owner Status SQL Text Duration Assets Referenc…" at bounding box center [480, 223] width 876 height 446
click at [391, 43] on button "Duration" at bounding box center [404, 43] width 62 height 17
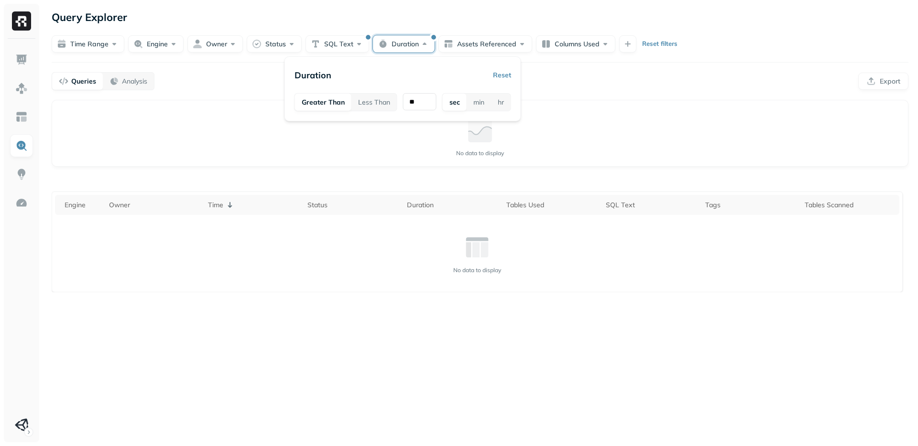
click at [502, 71] on button "Reset" at bounding box center [502, 74] width 18 height 17
click at [539, 71] on div "Query Explorer Time Range Engine Owner Status SQL Text Duration Assets Referenc…" at bounding box center [480, 223] width 876 height 446
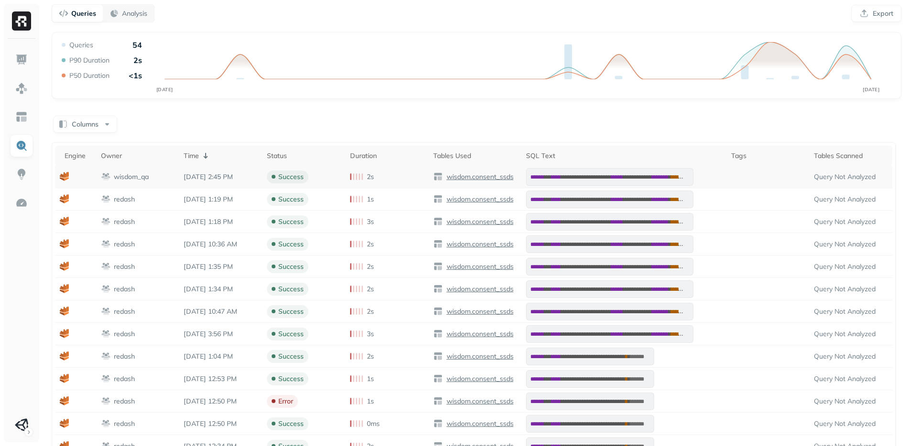
scroll to position [117, 0]
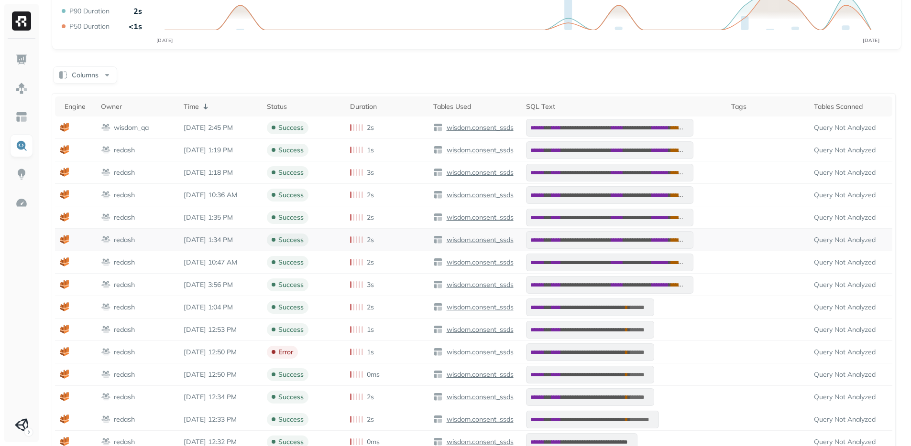
click at [499, 238] on p "wisdom.consent_ssds" at bounding box center [479, 240] width 69 height 9
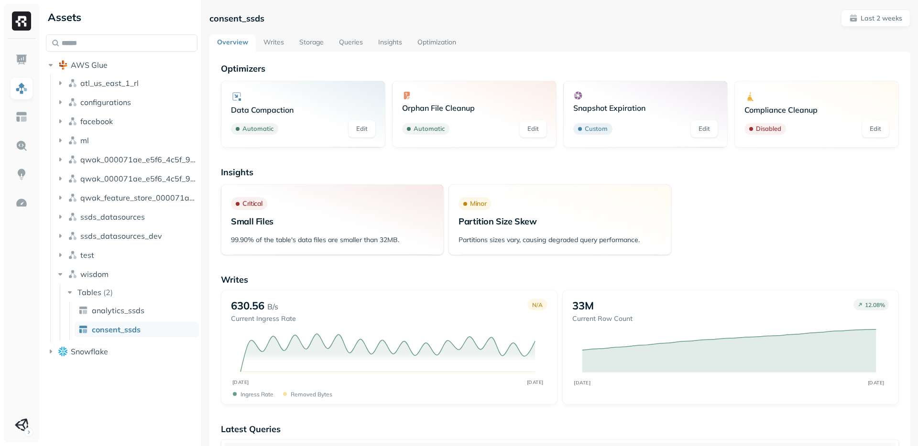
click at [342, 37] on link "Queries" at bounding box center [350, 42] width 39 height 17
click at [35, 146] on div at bounding box center [21, 241] width 35 height 404
click at [28, 146] on link at bounding box center [21, 145] width 23 height 23
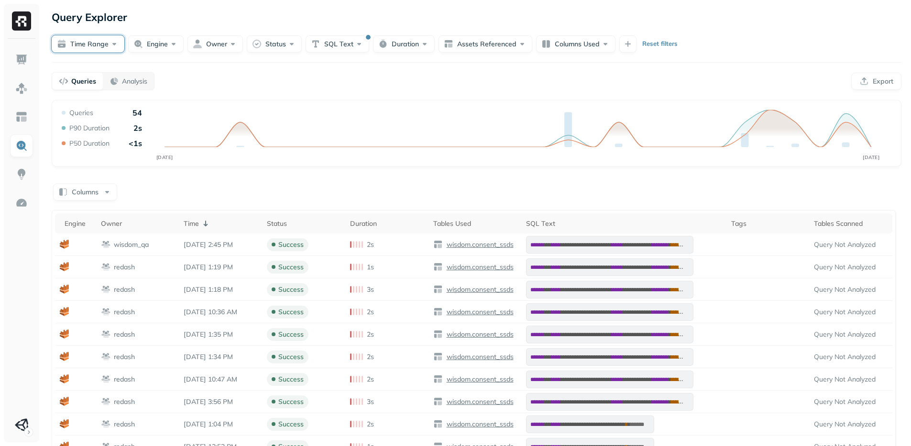
click at [84, 47] on button "Time Range" at bounding box center [88, 43] width 73 height 17
click at [321, 85] on div "Queries Analysis Export" at bounding box center [476, 81] width 849 height 18
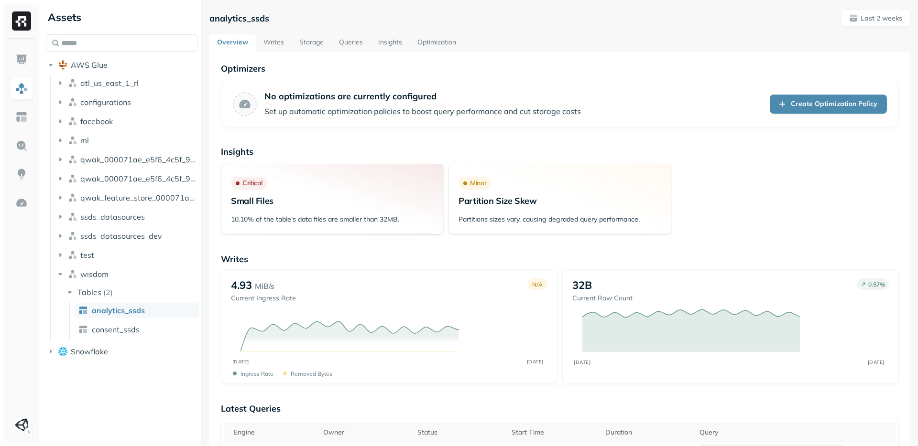
click at [482, 264] on p "Writes" at bounding box center [560, 259] width 678 height 11
click at [481, 261] on p "Writes" at bounding box center [560, 259] width 678 height 11
click at [477, 263] on p "Writes" at bounding box center [560, 259] width 678 height 11
click at [304, 44] on link "Storage" at bounding box center [312, 42] width 40 height 17
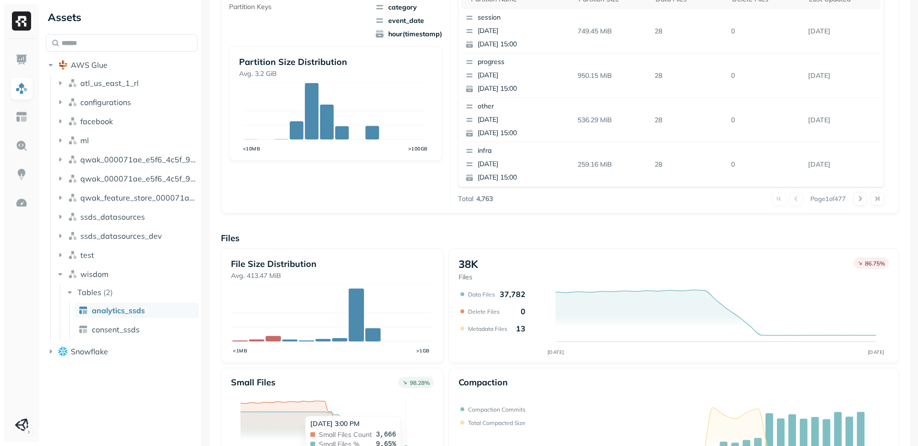
scroll to position [284, 0]
